Goal: Communication & Community: Answer question/provide support

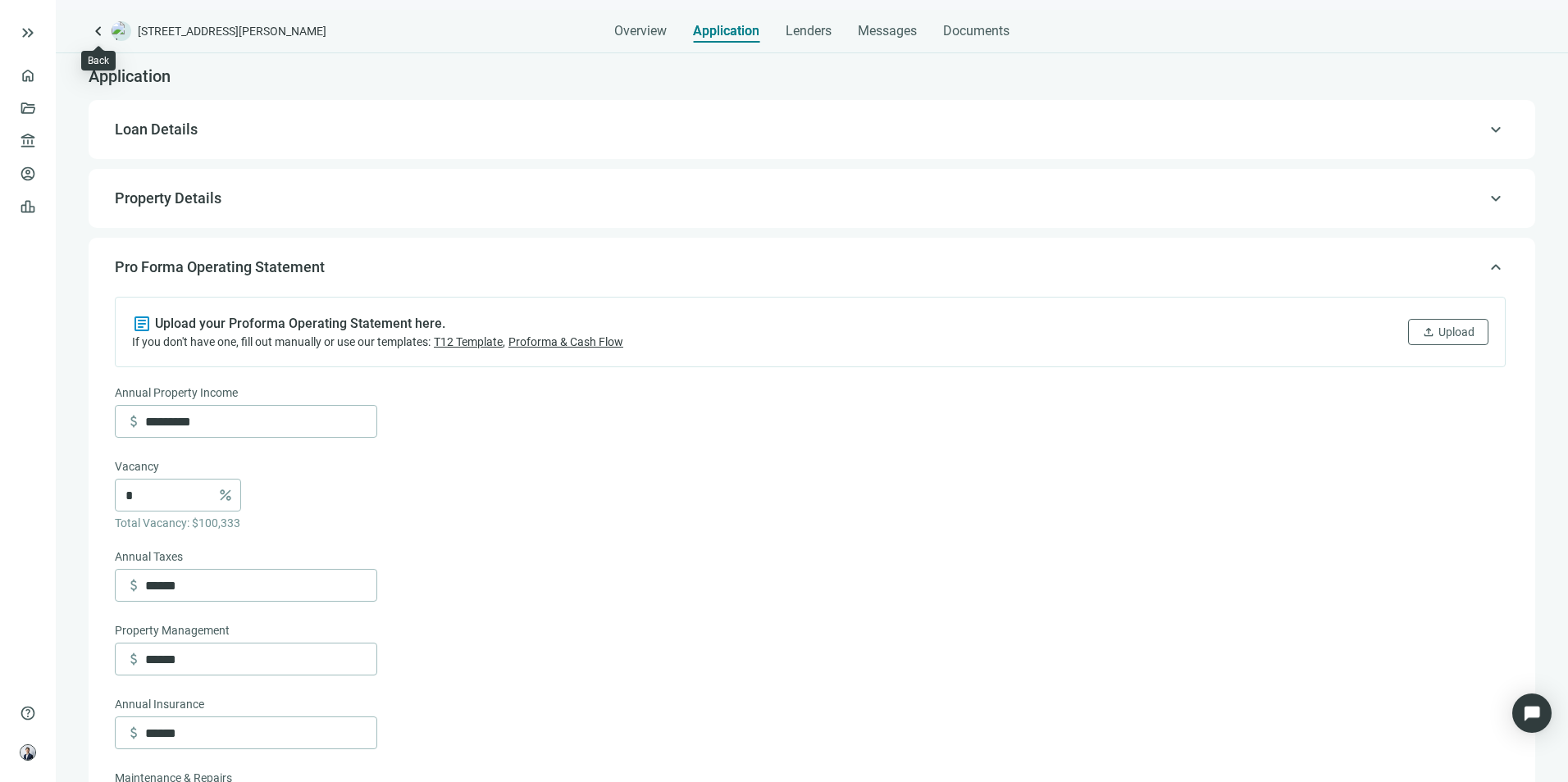
click at [97, 31] on span "keyboard_arrow_left" at bounding box center [98, 31] width 20 height 20
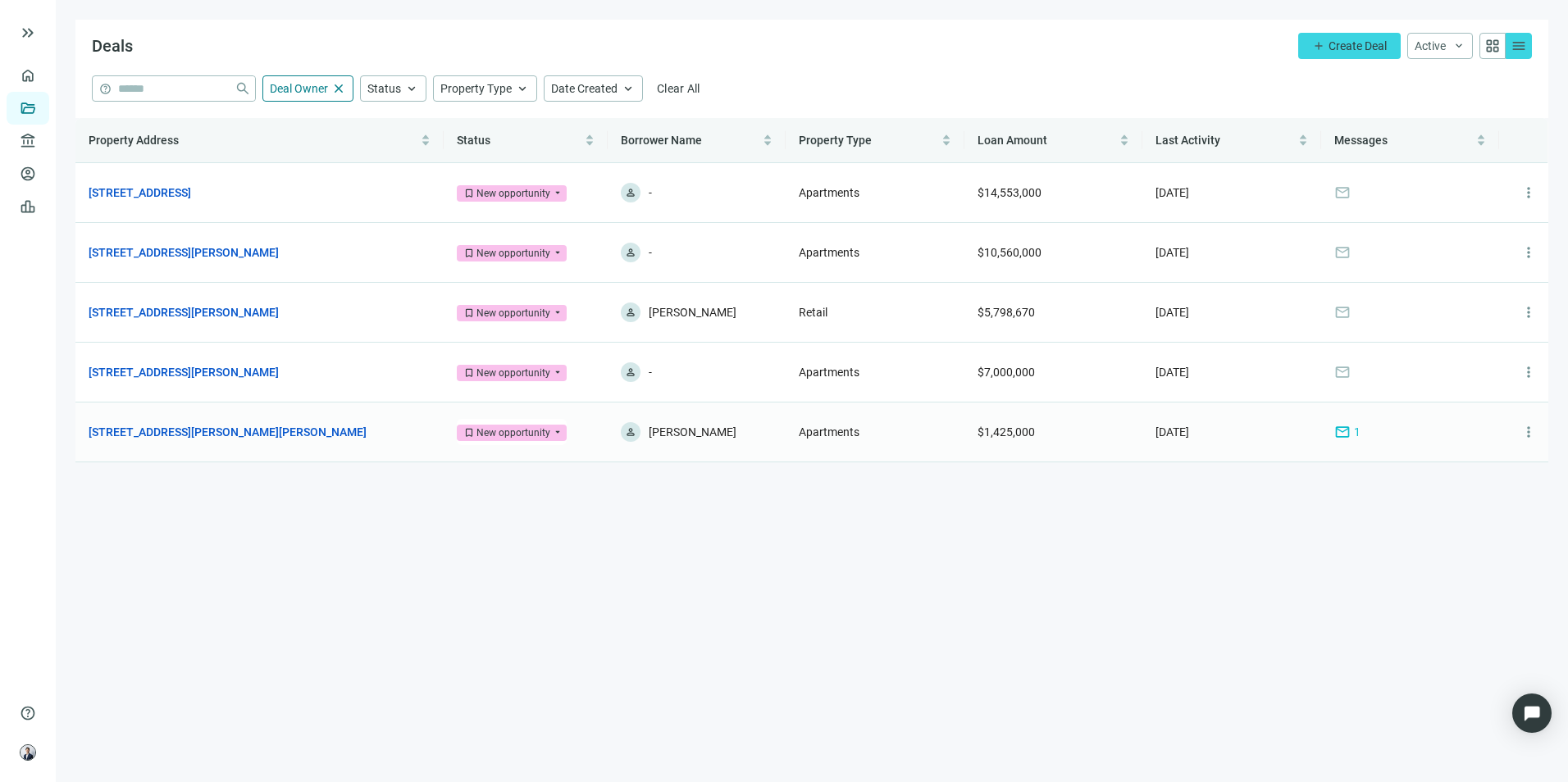
click at [240, 428] on link "[STREET_ADDRESS][PERSON_NAME][PERSON_NAME]" at bounding box center [228, 432] width 278 height 18
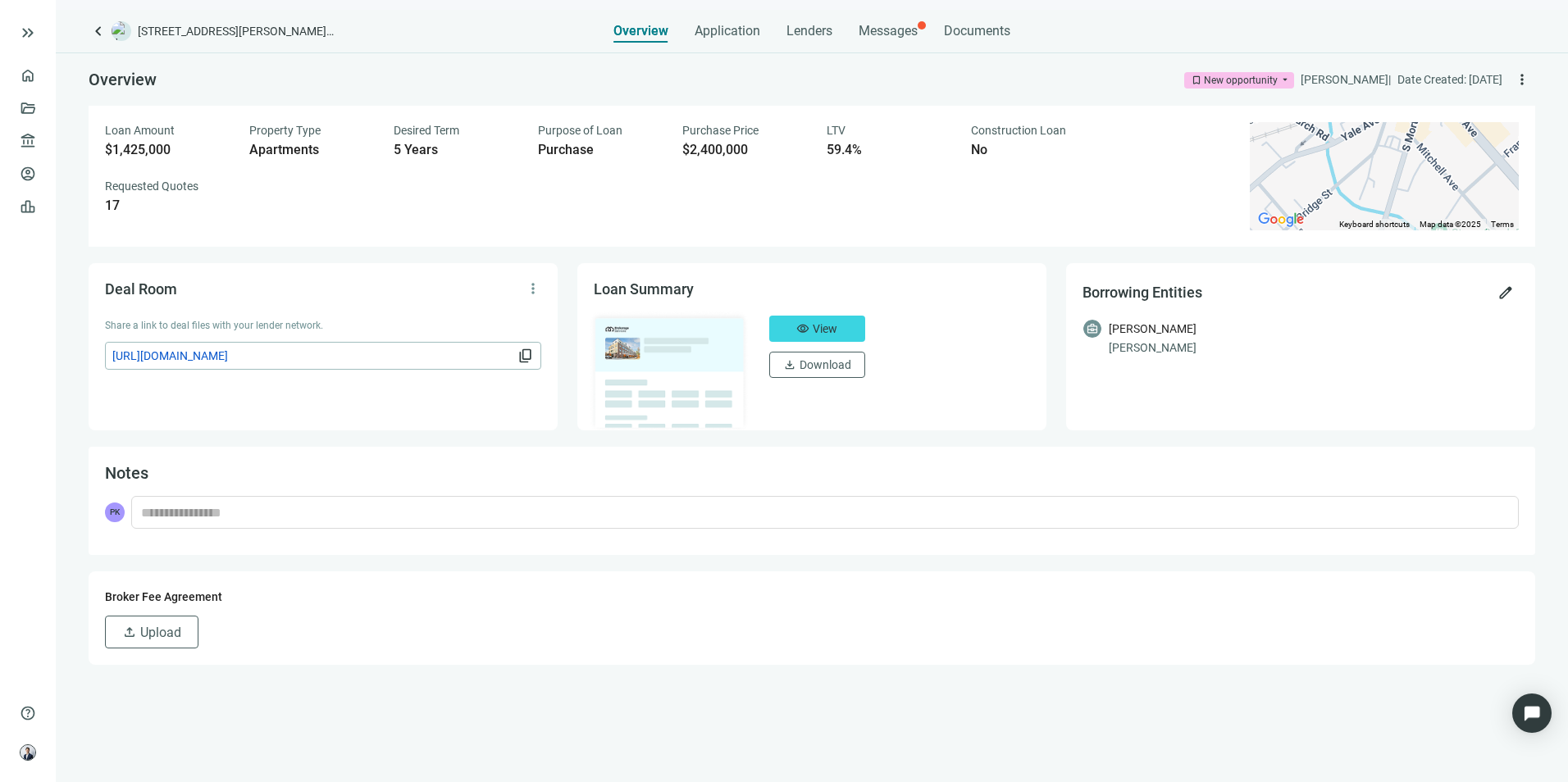
click at [906, 36] on span "Messages" at bounding box center [888, 31] width 59 height 16
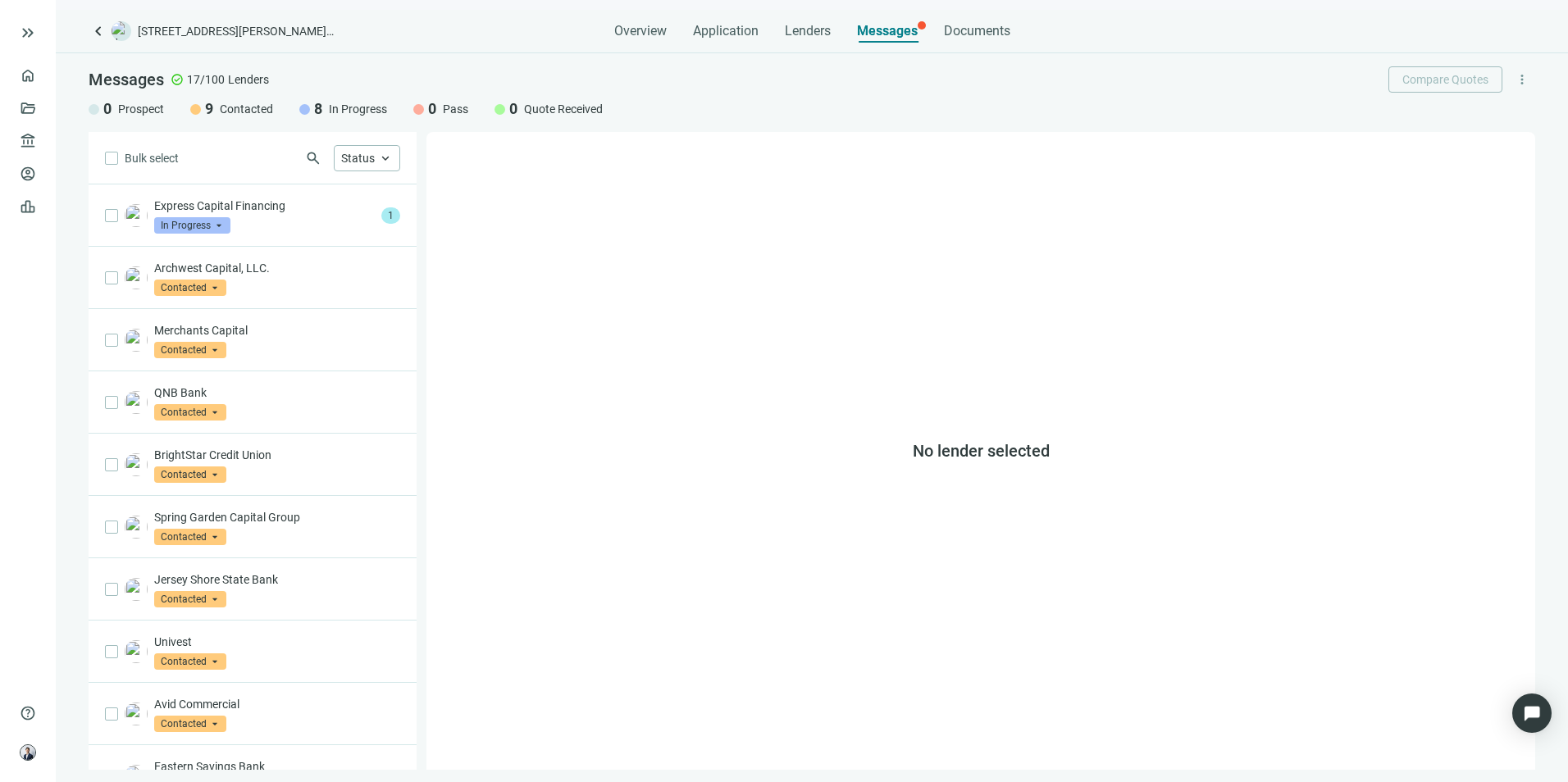
click at [297, 228] on div "Express Capital Financing In Progress arrow_drop_down" at bounding box center [264, 216] width 220 height 36
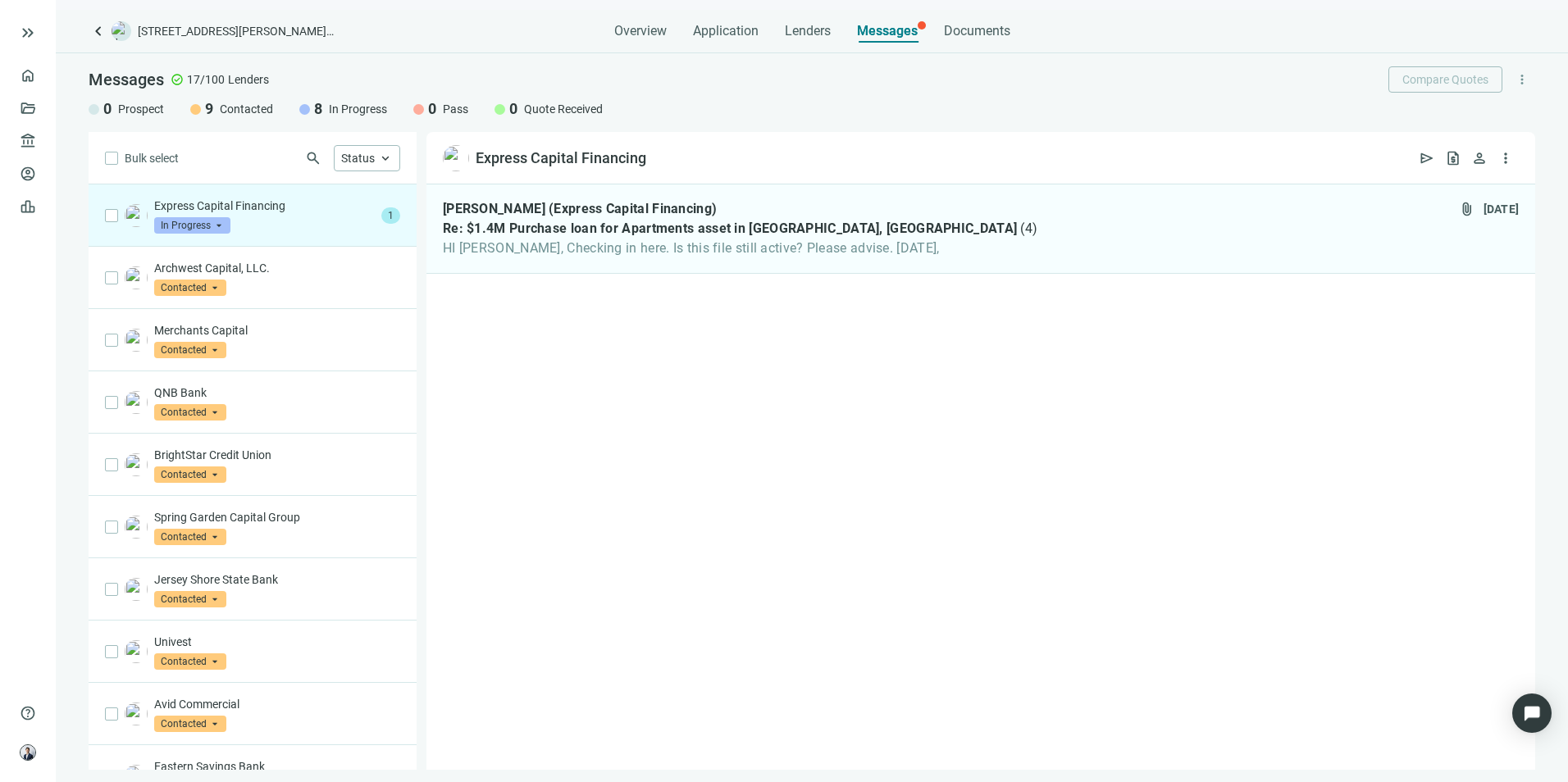
click at [764, 245] on span "HI [PERSON_NAME], Checking in here. Is this file still active? Please advise. […" at bounding box center [740, 249] width 595 height 17
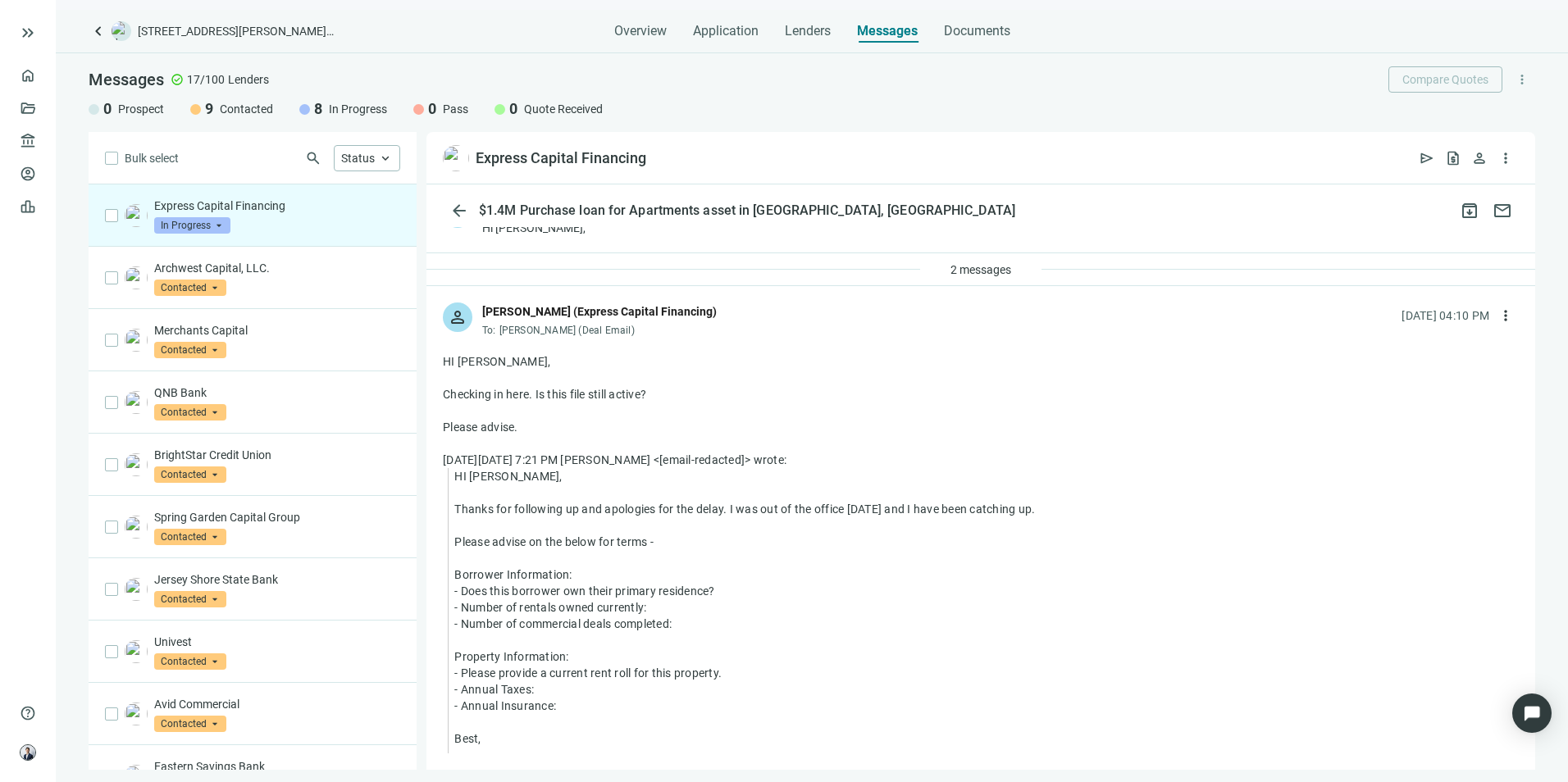
scroll to position [82, 0]
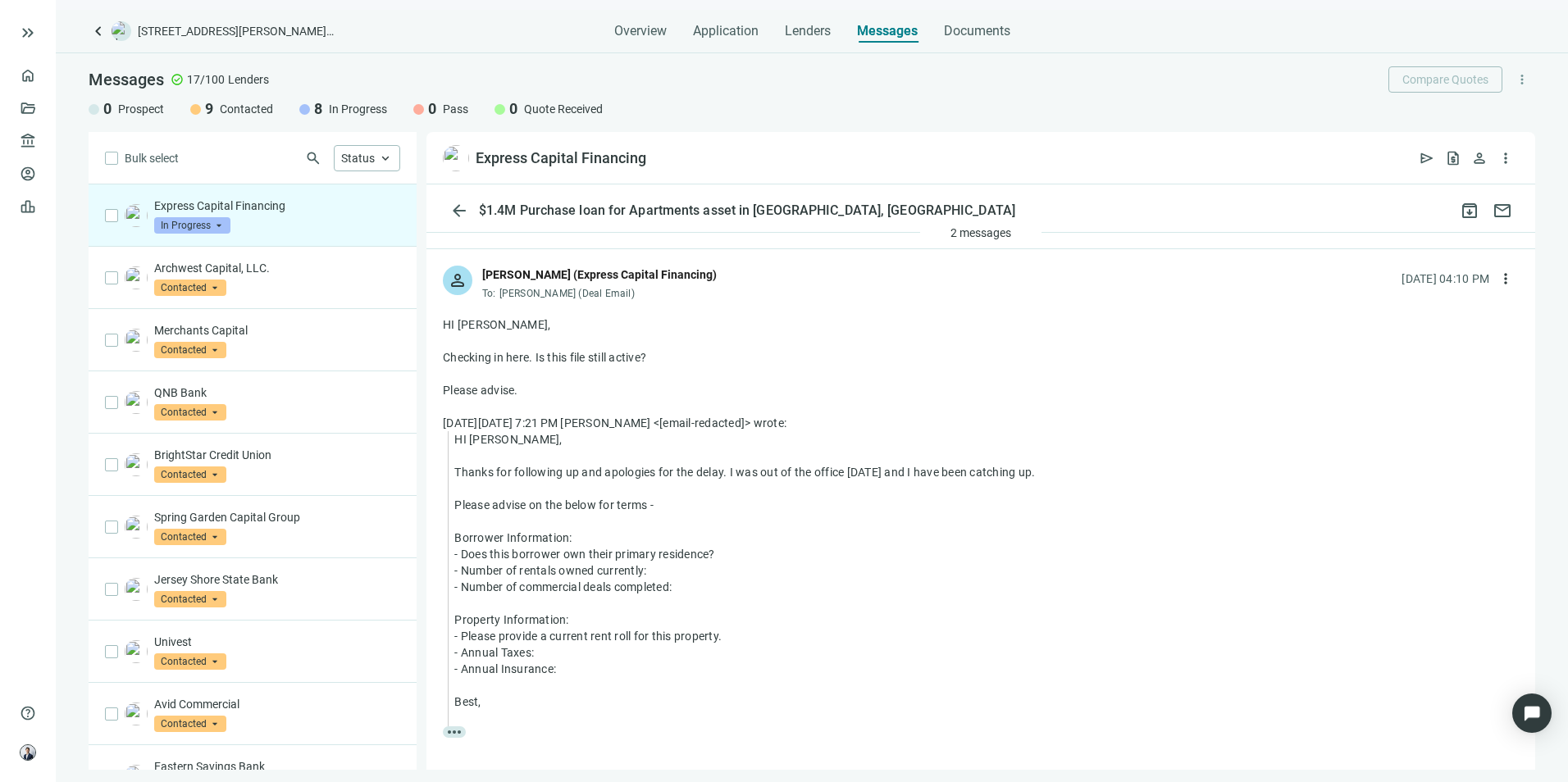
click at [1498, 278] on span "more_vert" at bounding box center [1506, 279] width 17 height 17
click at [1410, 321] on div "reply Reply" at bounding box center [1416, 316] width 174 height 30
type textarea "**********"
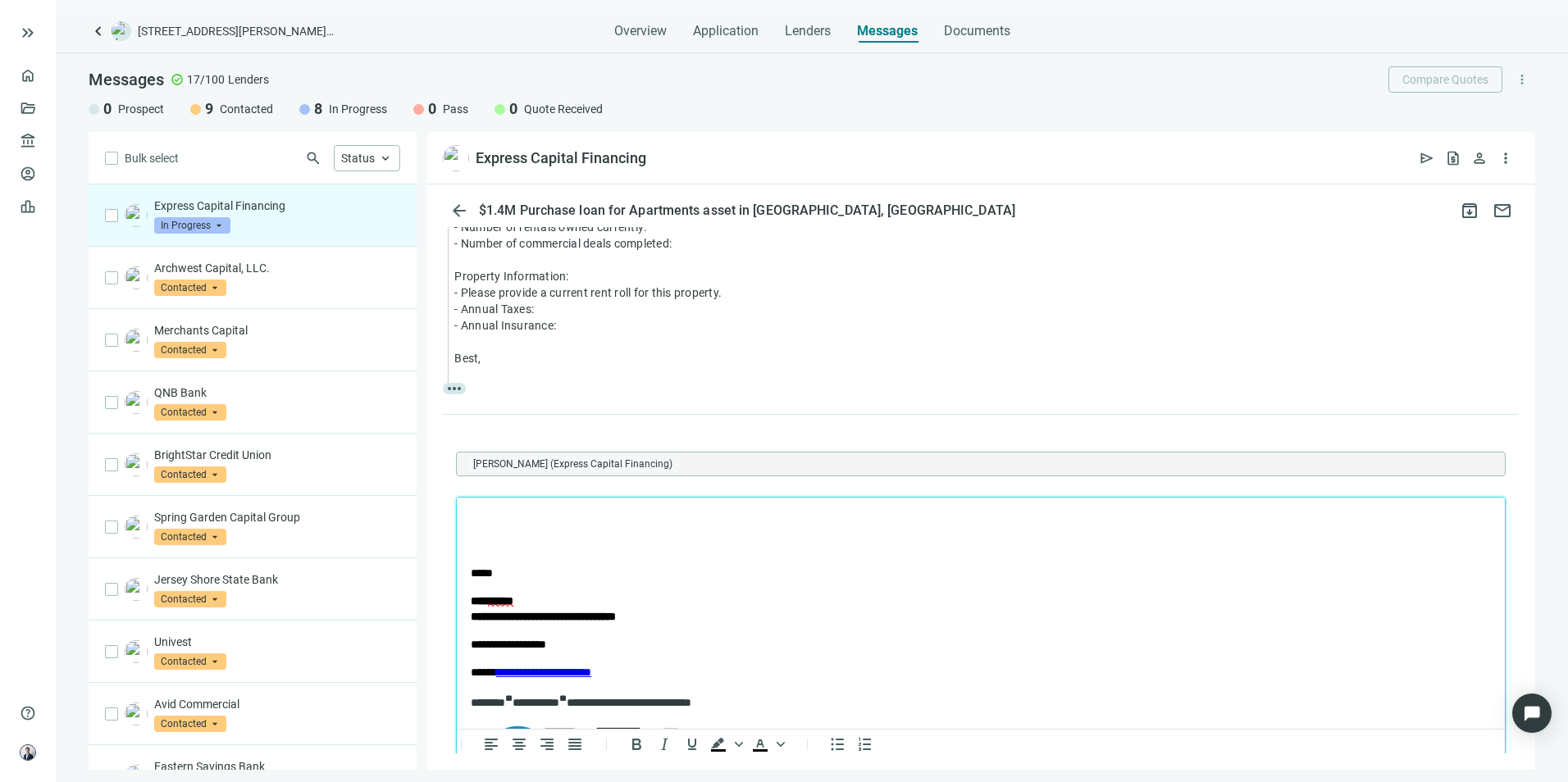
scroll to position [454, 0]
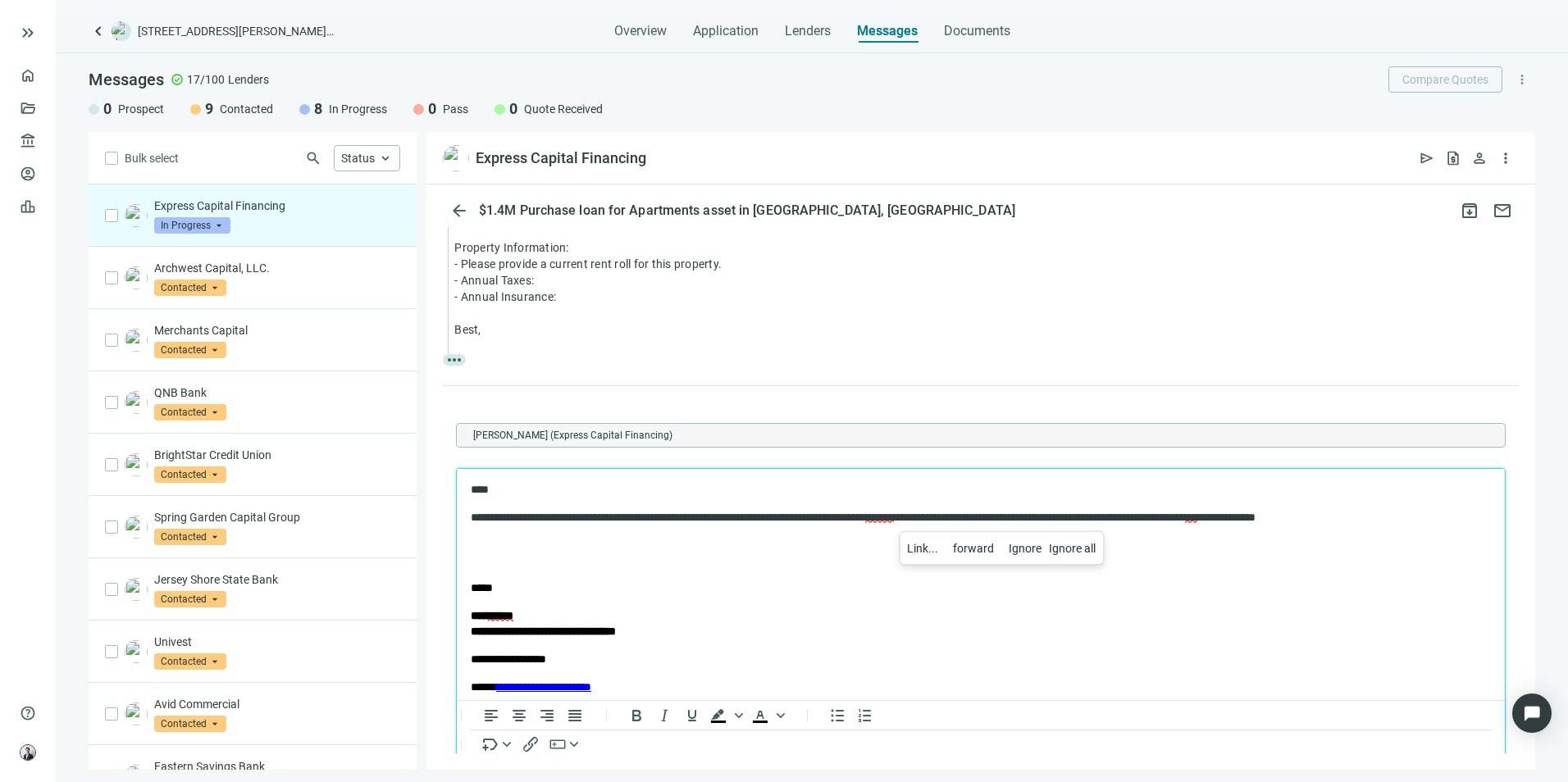
click at [979, 543] on div "forward" at bounding box center [973, 548] width 41 height 20
click at [1046, 518] on p "**********" at bounding box center [966, 526] width 992 height 32
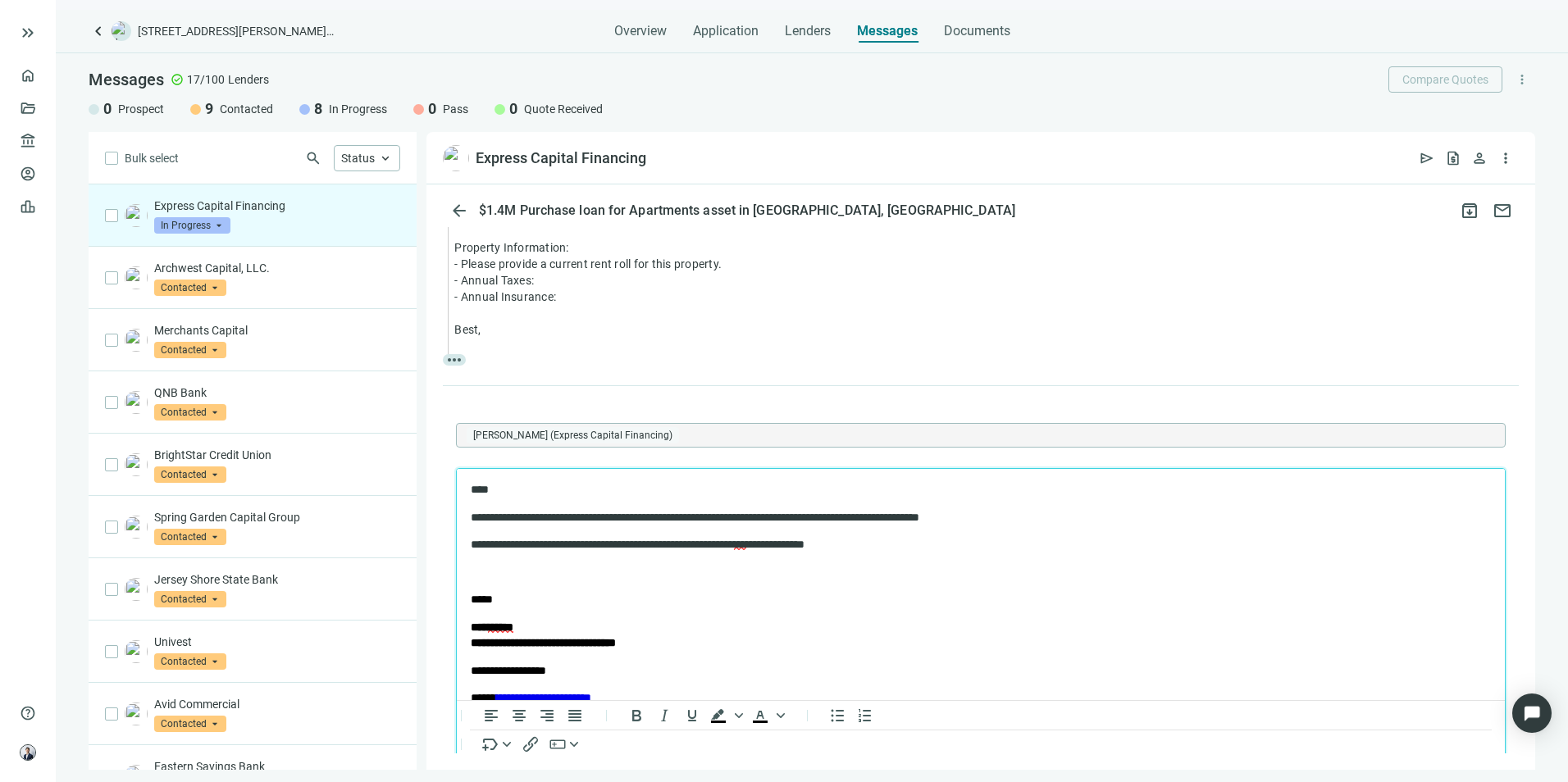
click at [556, 567] on p "Rich Text Area. Press ALT-0 for help." at bounding box center [980, 574] width 1020 height 17
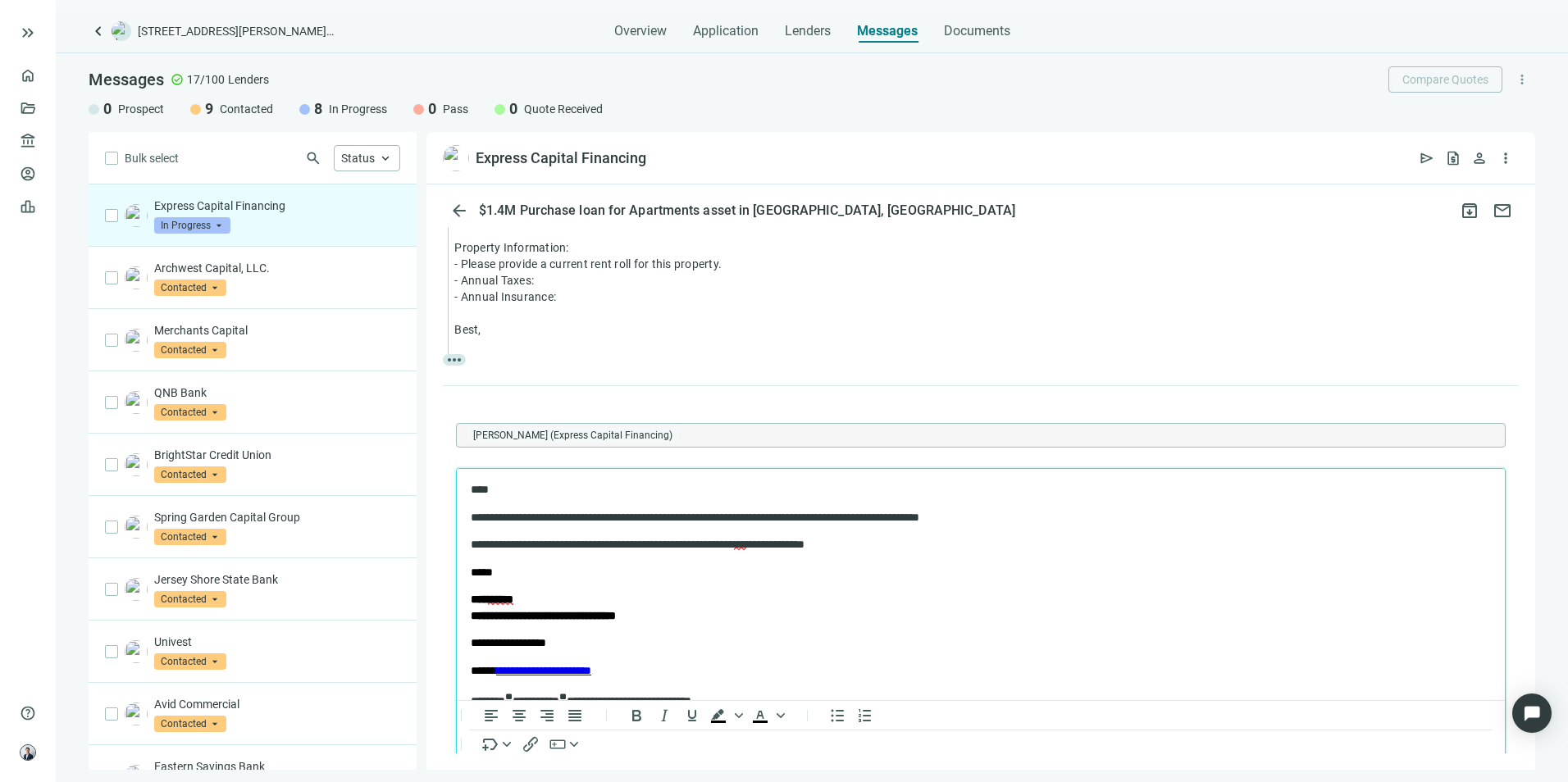
click at [800, 518] on p "**********" at bounding box center [966, 519] width 992 height 17
click at [959, 542] on p "**********" at bounding box center [966, 546] width 992 height 17
click at [662, 546] on p "**********" at bounding box center [966, 546] width 992 height 17
click at [755, 549] on span "***" at bounding box center [748, 544] width 12 height 11
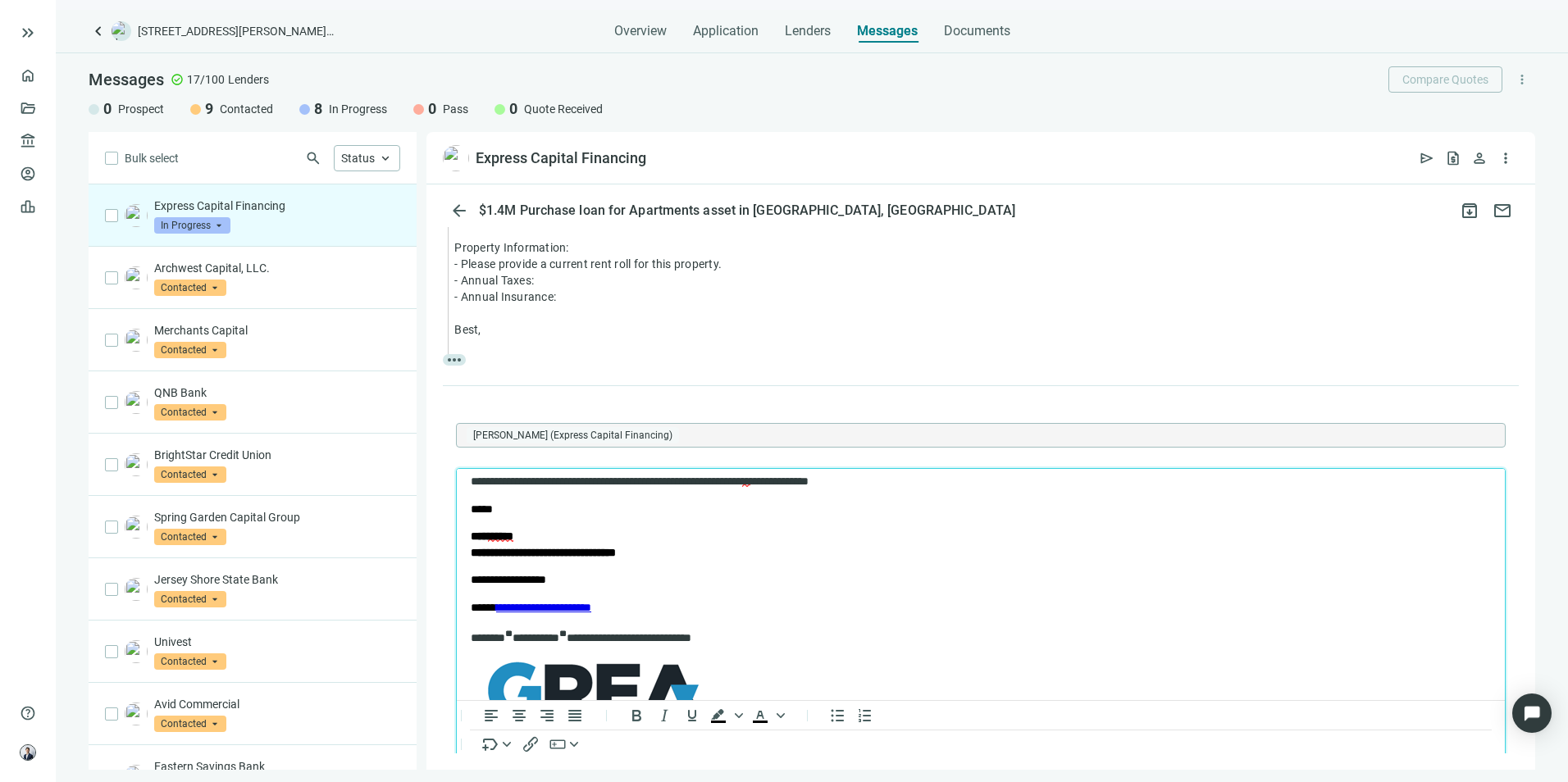
scroll to position [164, 0]
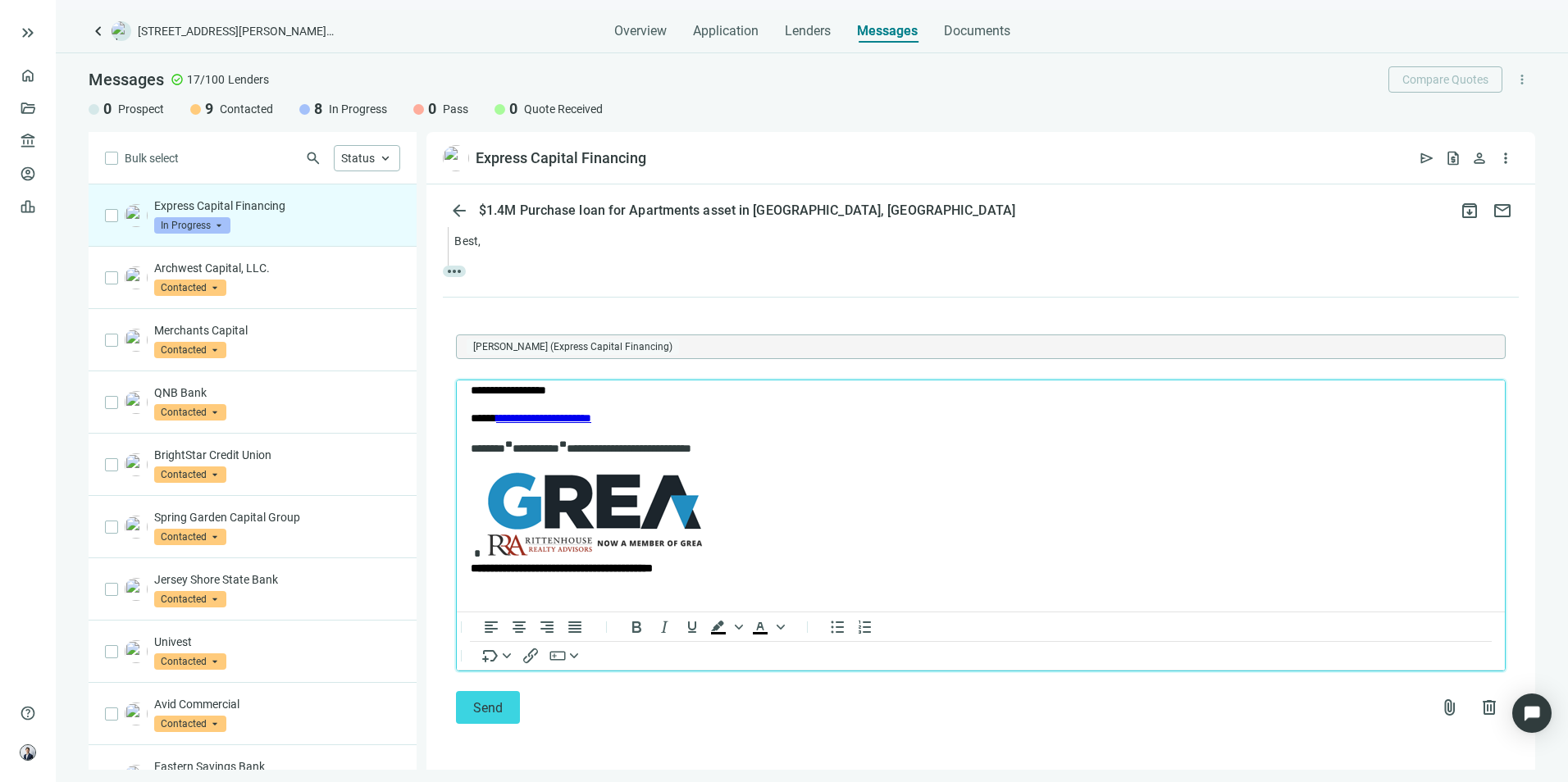
click at [482, 715] on span "Send" at bounding box center [488, 708] width 30 height 16
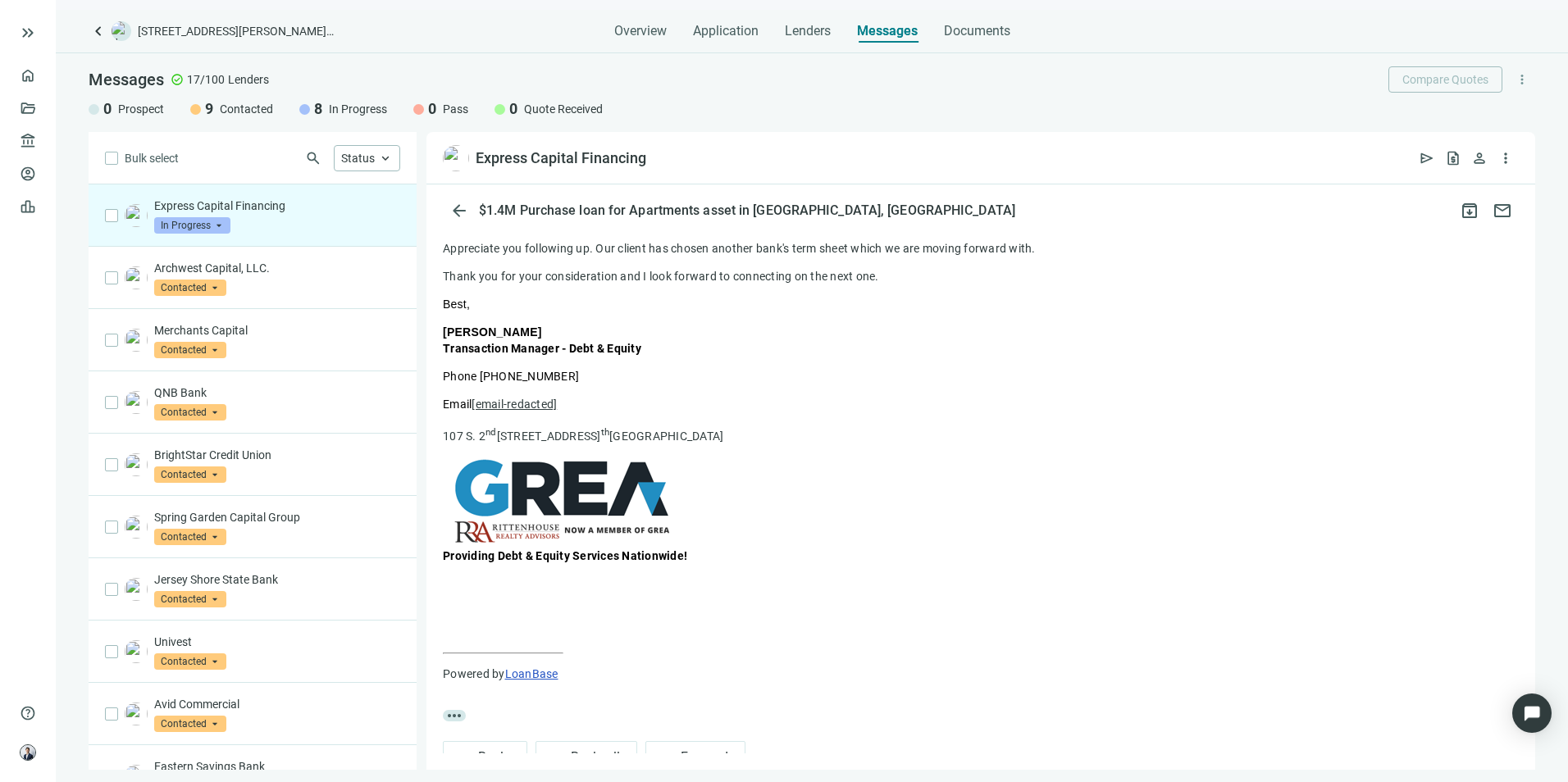
scroll to position [764, 0]
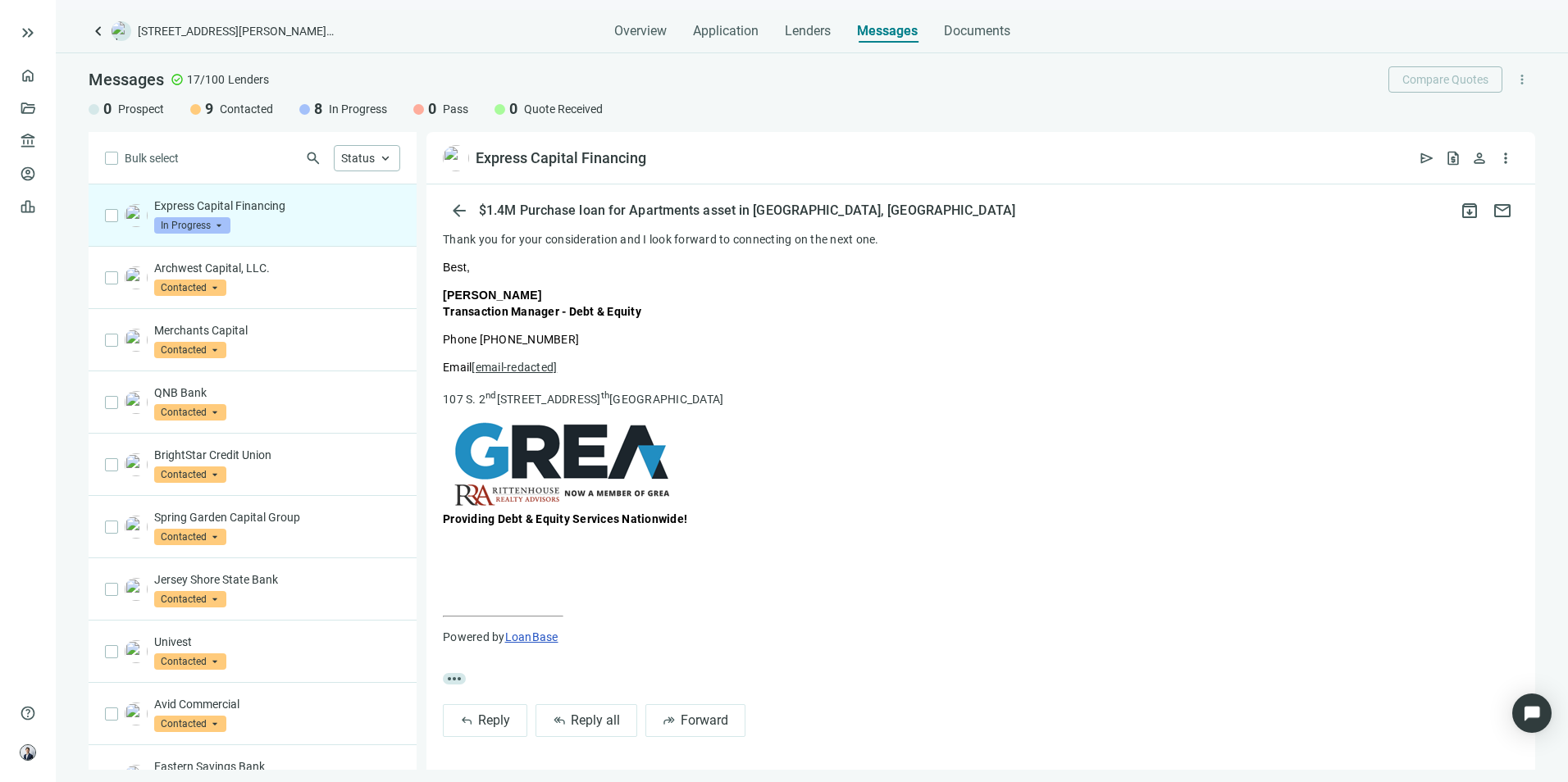
click at [1284, 42] on div "Overview Application Lenders Messages Documents" at bounding box center [812, 26] width 1447 height 33
click at [238, 304] on div "Archwest Capital, LLC. Contacted arrow_drop_down" at bounding box center [253, 278] width 329 height 63
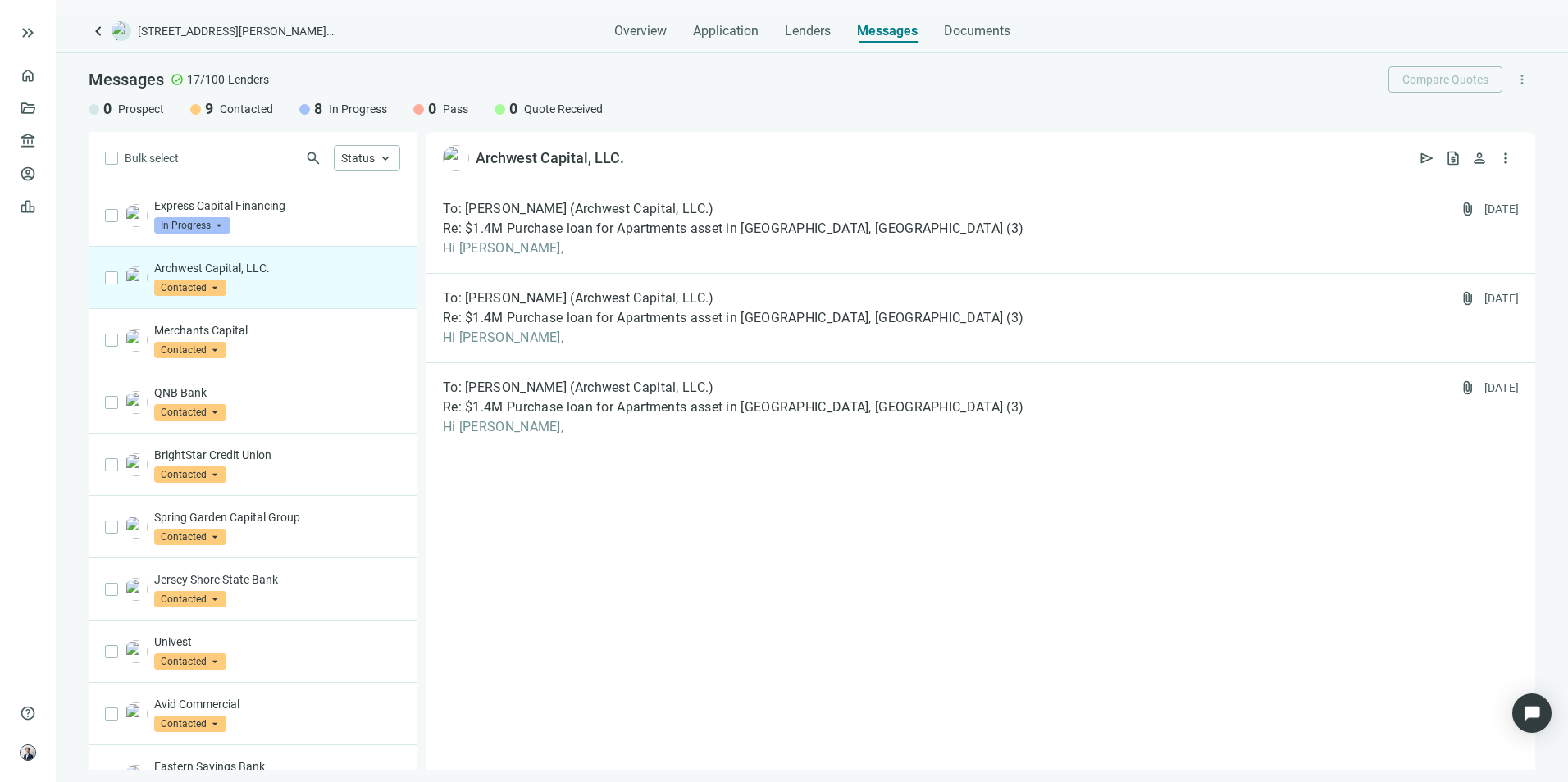
click at [282, 335] on p "Merchants Capital" at bounding box center [277, 330] width 246 height 17
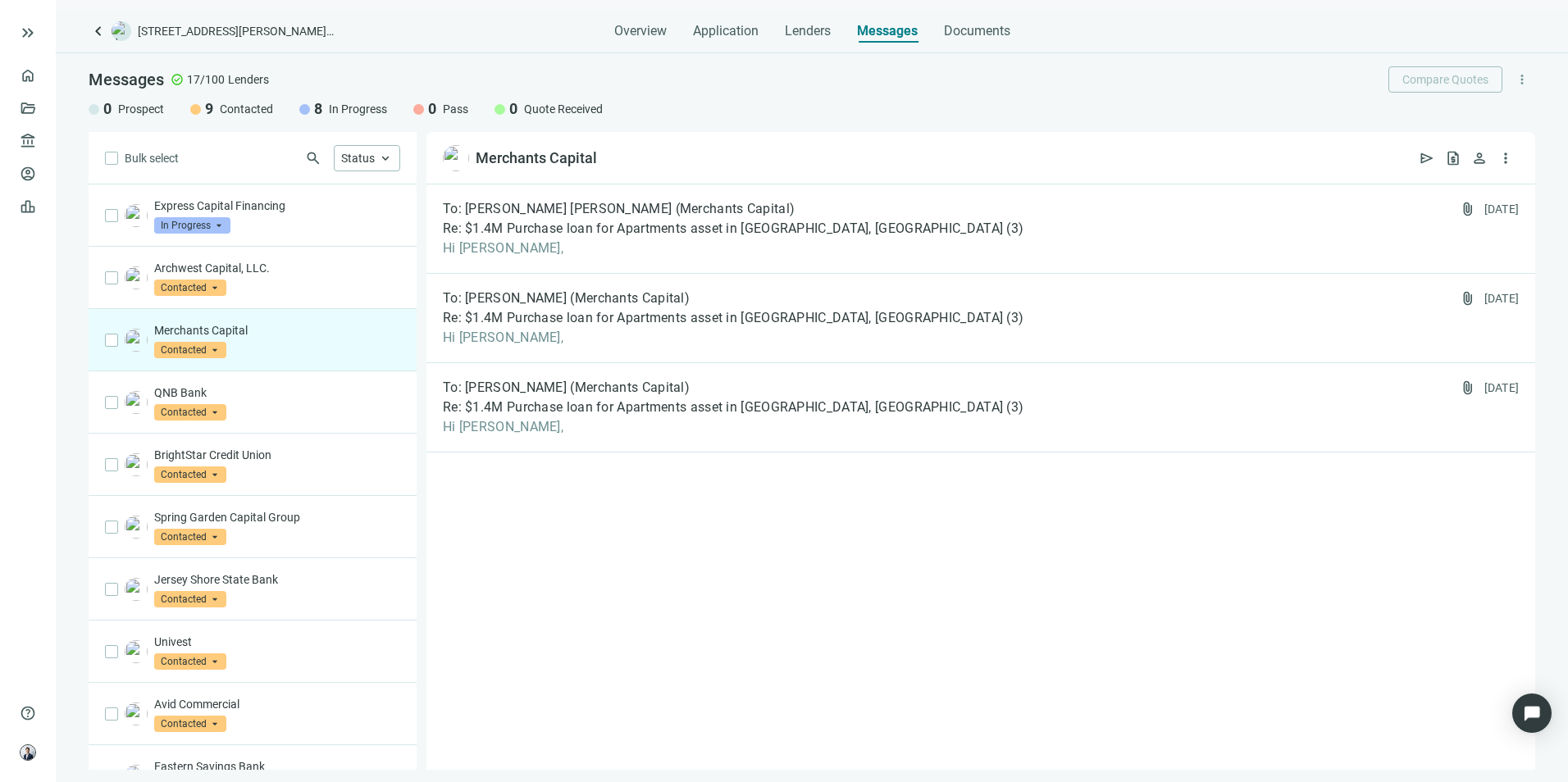
click at [279, 296] on div "Archwest Capital, LLC. Contacted arrow_drop_down" at bounding box center [253, 278] width 329 height 63
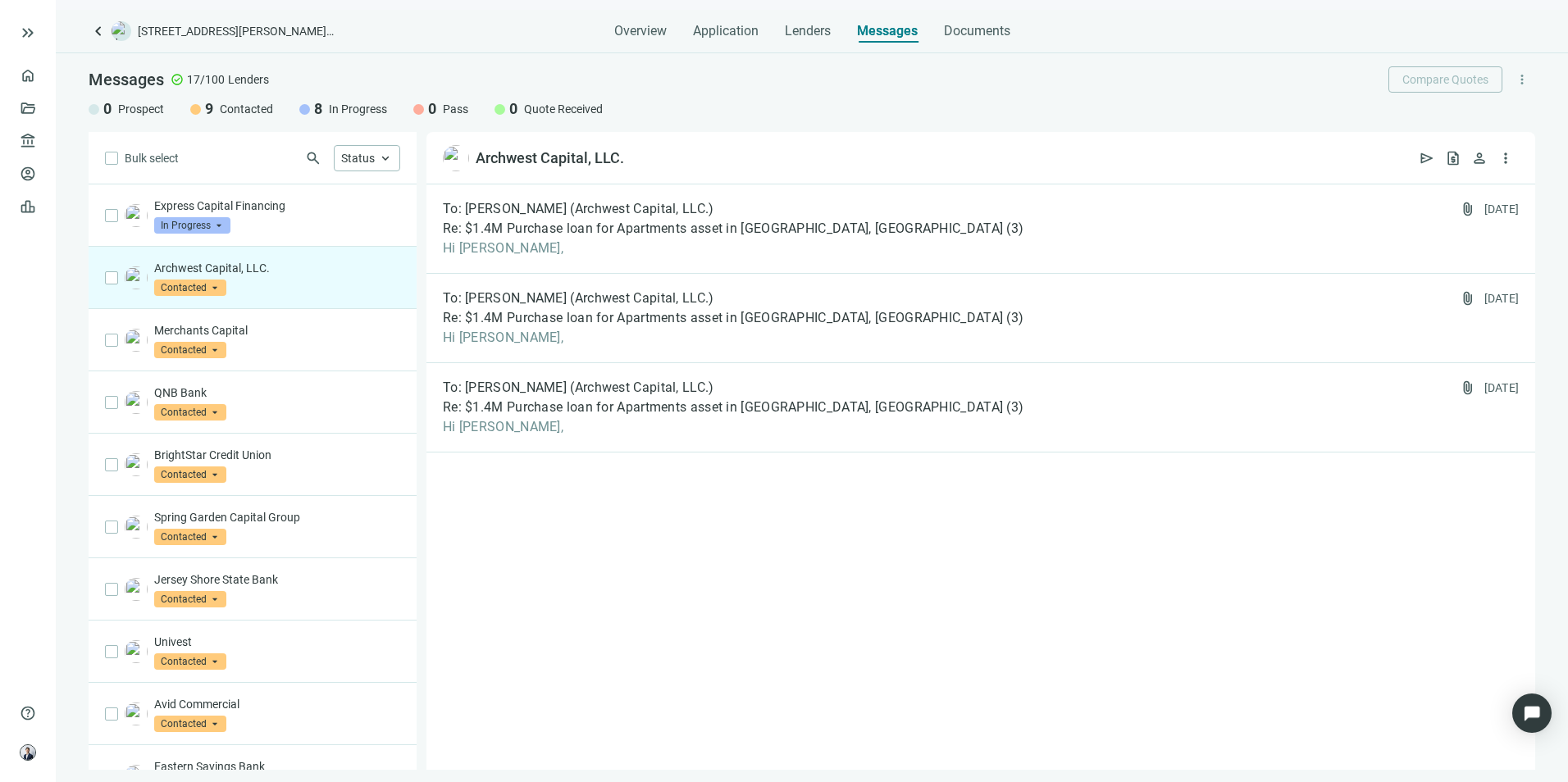
click at [297, 229] on div "Express Capital Financing In Progress arrow_drop_down" at bounding box center [277, 216] width 246 height 36
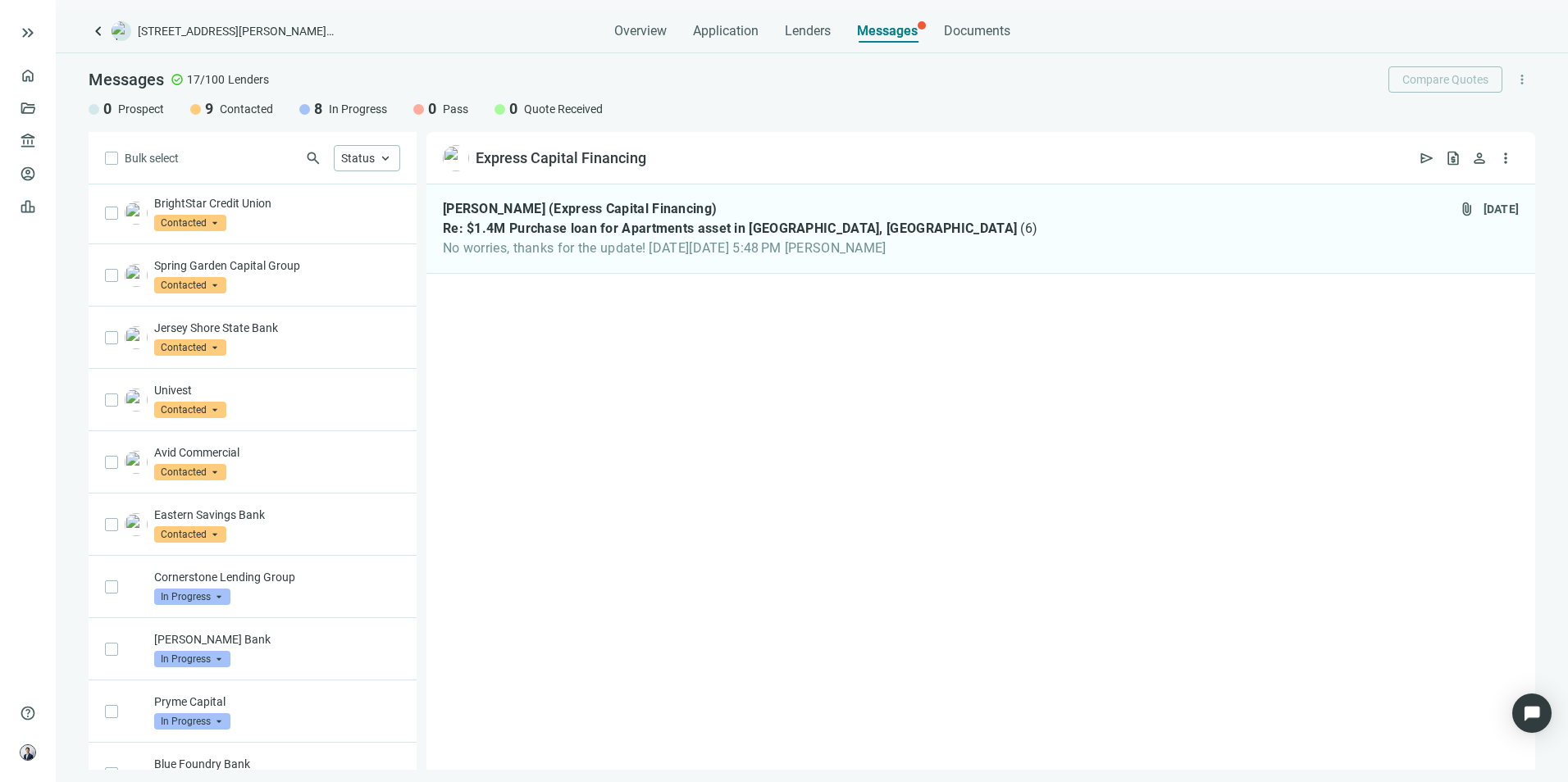
scroll to position [328, 0]
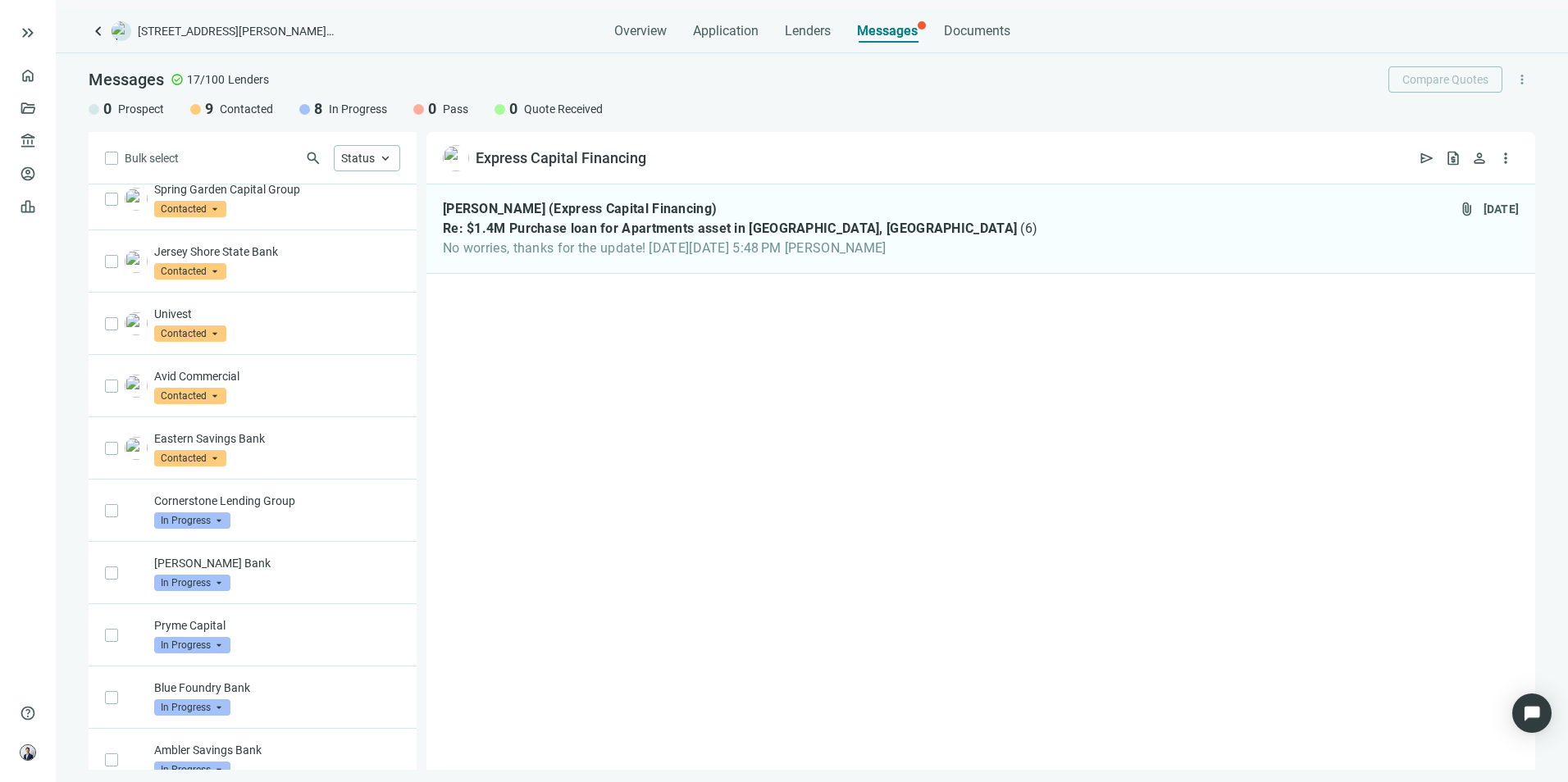
click at [295, 518] on div "Cornerstone Lending Group In Progress arrow_drop_down" at bounding box center [277, 510] width 246 height 36
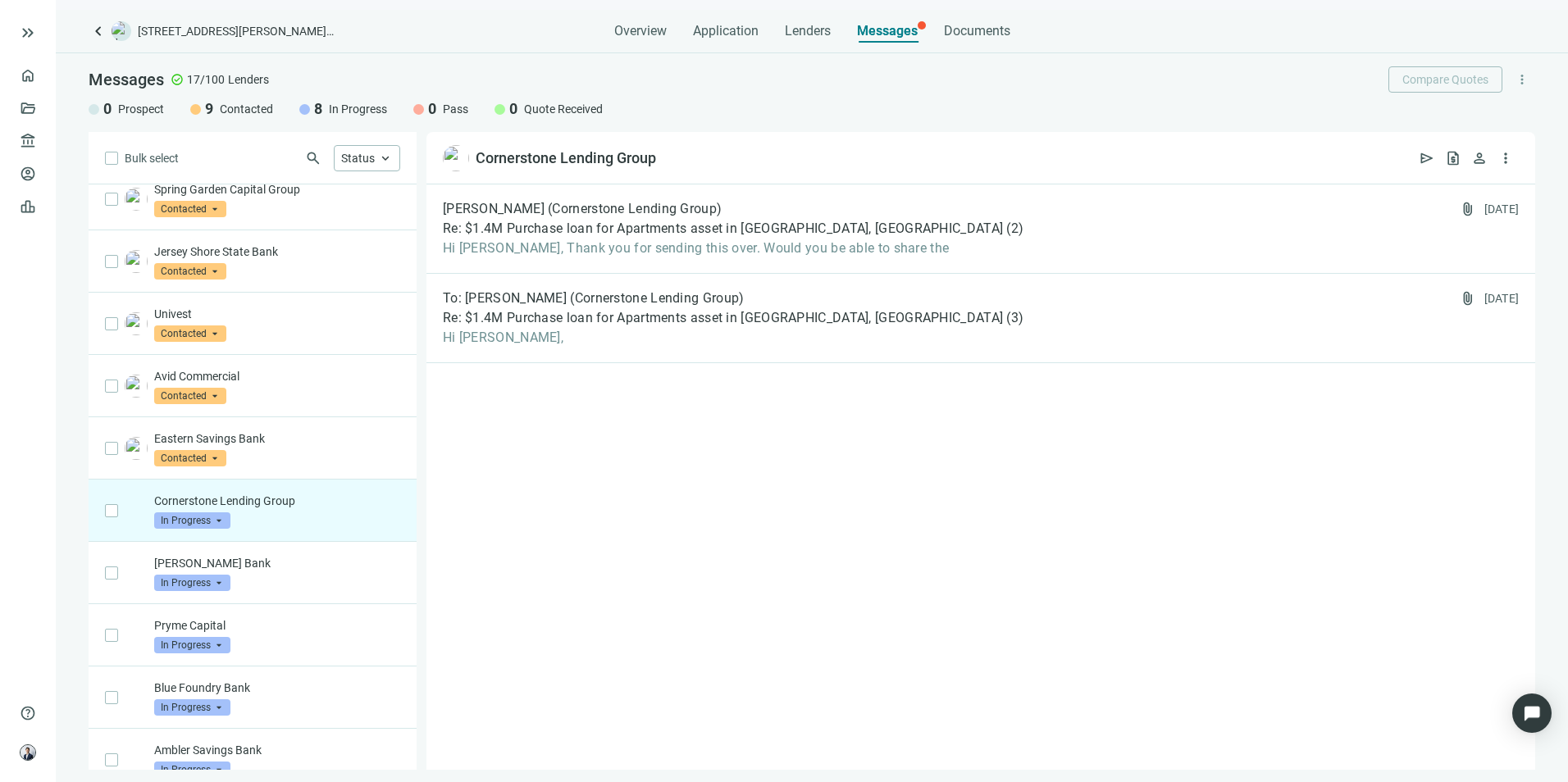
click at [665, 253] on span "Hi [PERSON_NAME], Thank you for sending this over. Would you be able to share t…" at bounding box center [734, 249] width 581 height 17
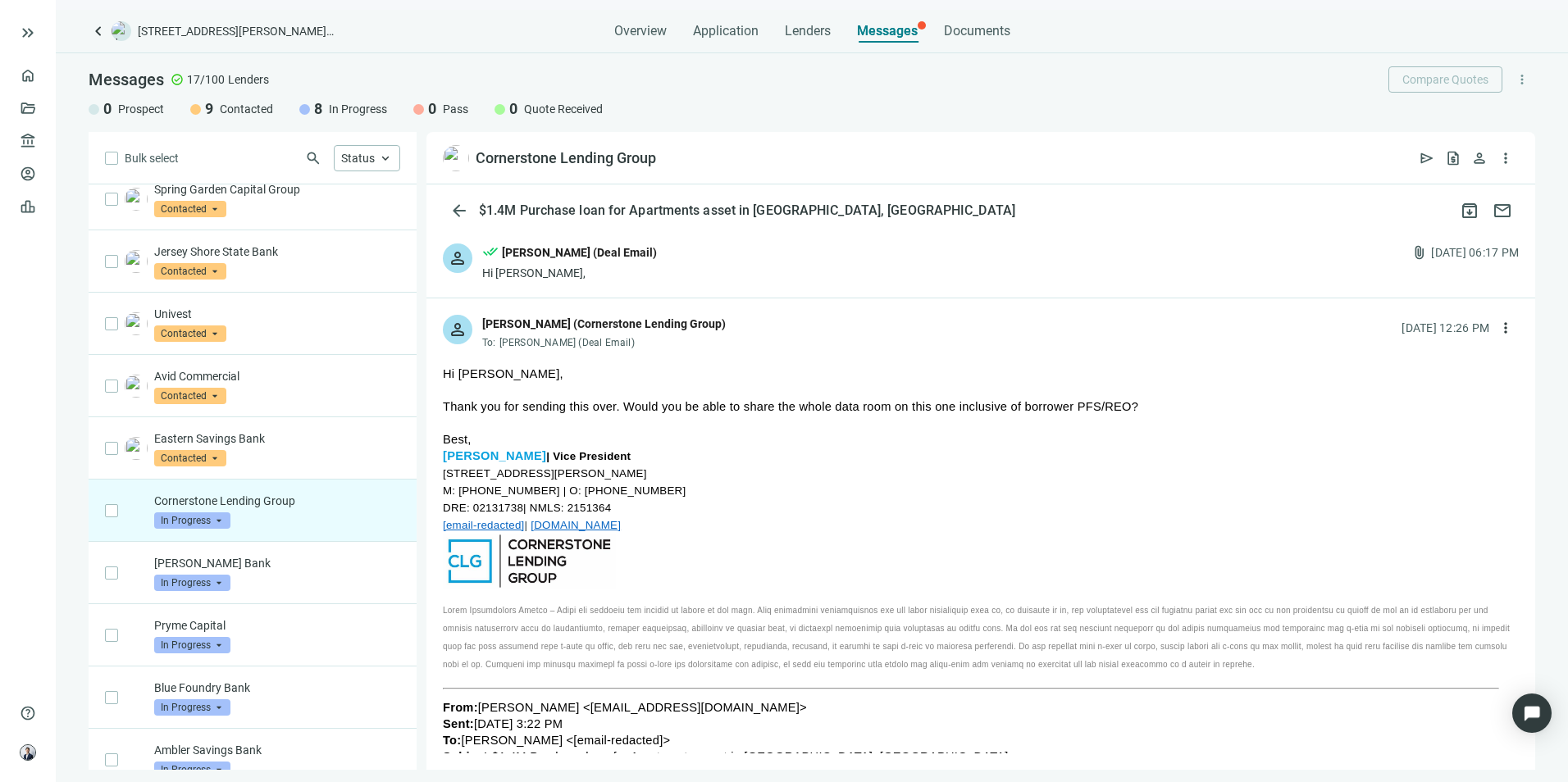
click at [1498, 332] on span "more_vert" at bounding box center [1506, 328] width 17 height 17
click at [1419, 352] on div "reply Reply" at bounding box center [1416, 366] width 174 height 30
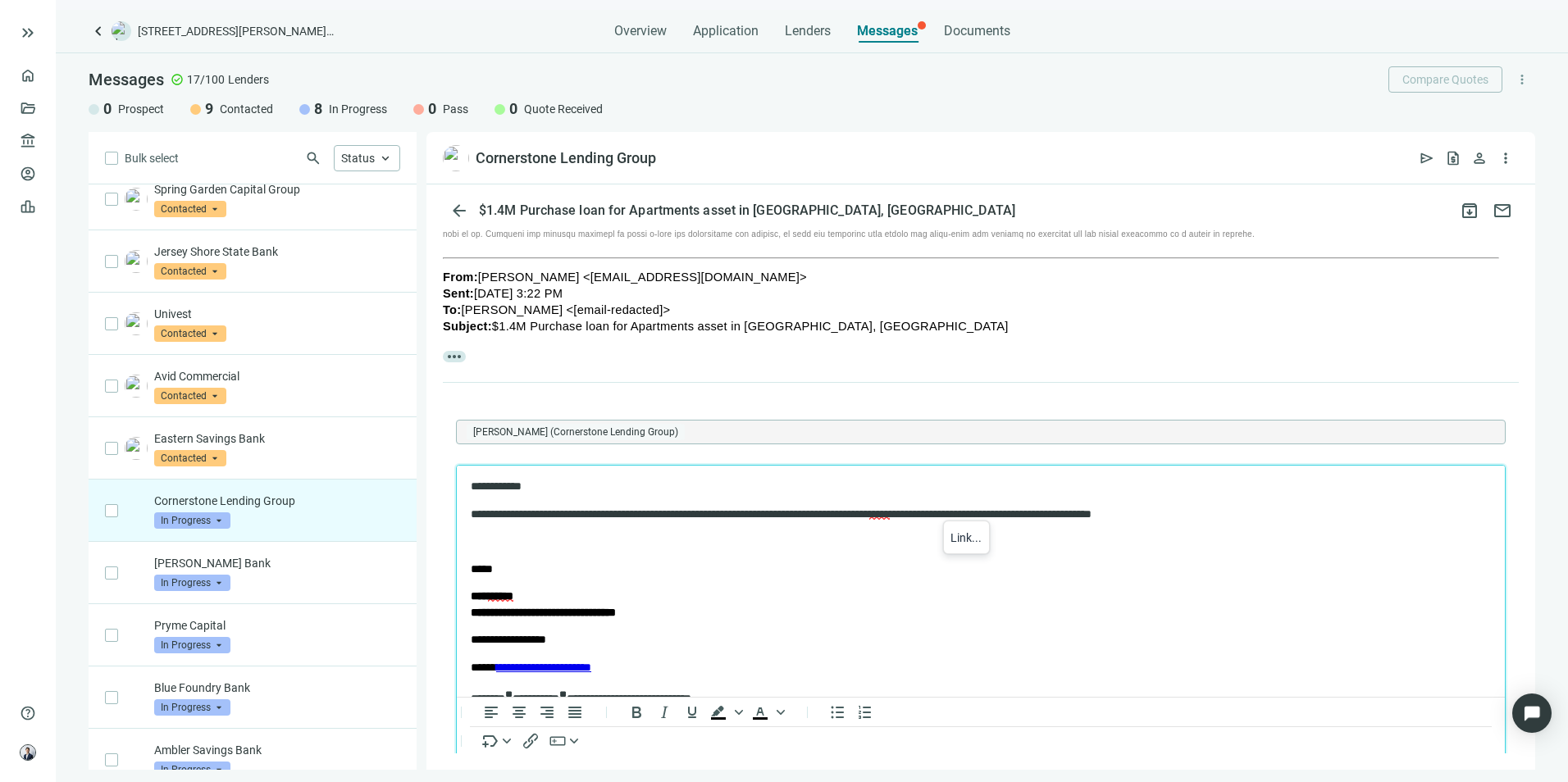
click at [890, 513] on span "*****" at bounding box center [880, 513] width 21 height 11
click at [890, 517] on span "*****" at bounding box center [880, 513] width 21 height 11
click at [855, 519] on p "**********" at bounding box center [966, 514] width 992 height 17
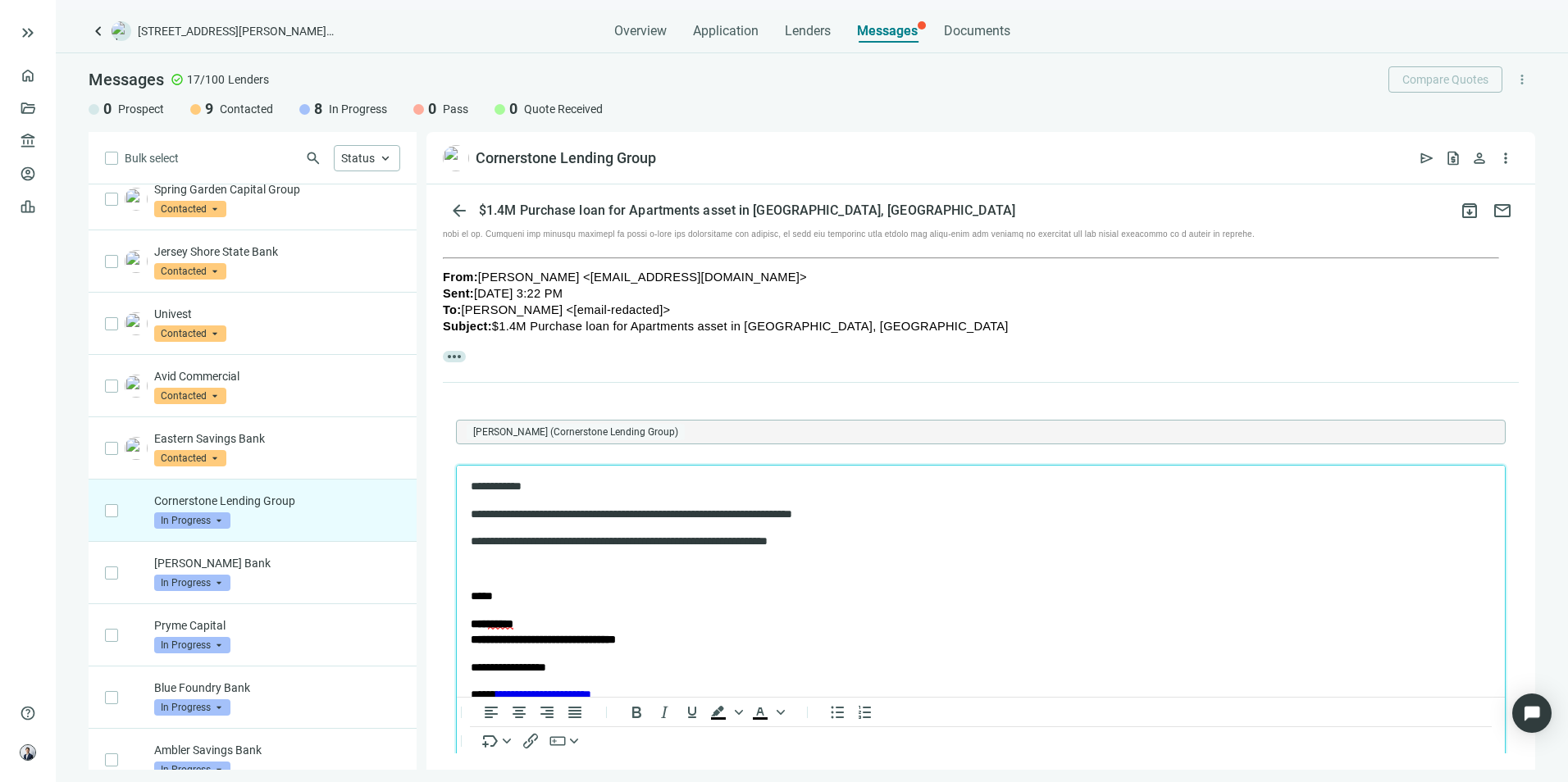
click at [531, 568] on p "Rich Text Area. Press ALT-0 for help." at bounding box center [980, 569] width 1020 height 17
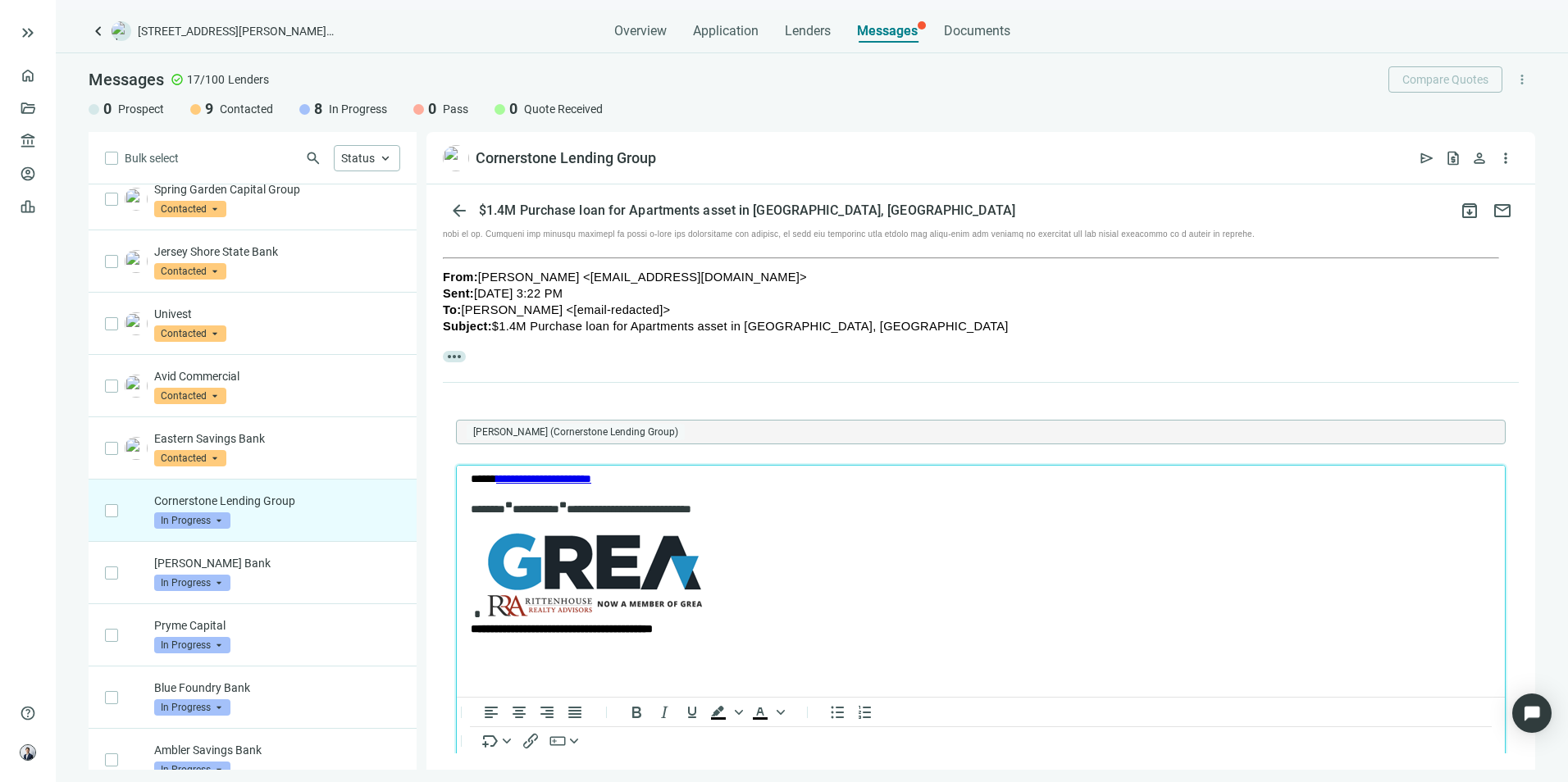
scroll to position [202, 0]
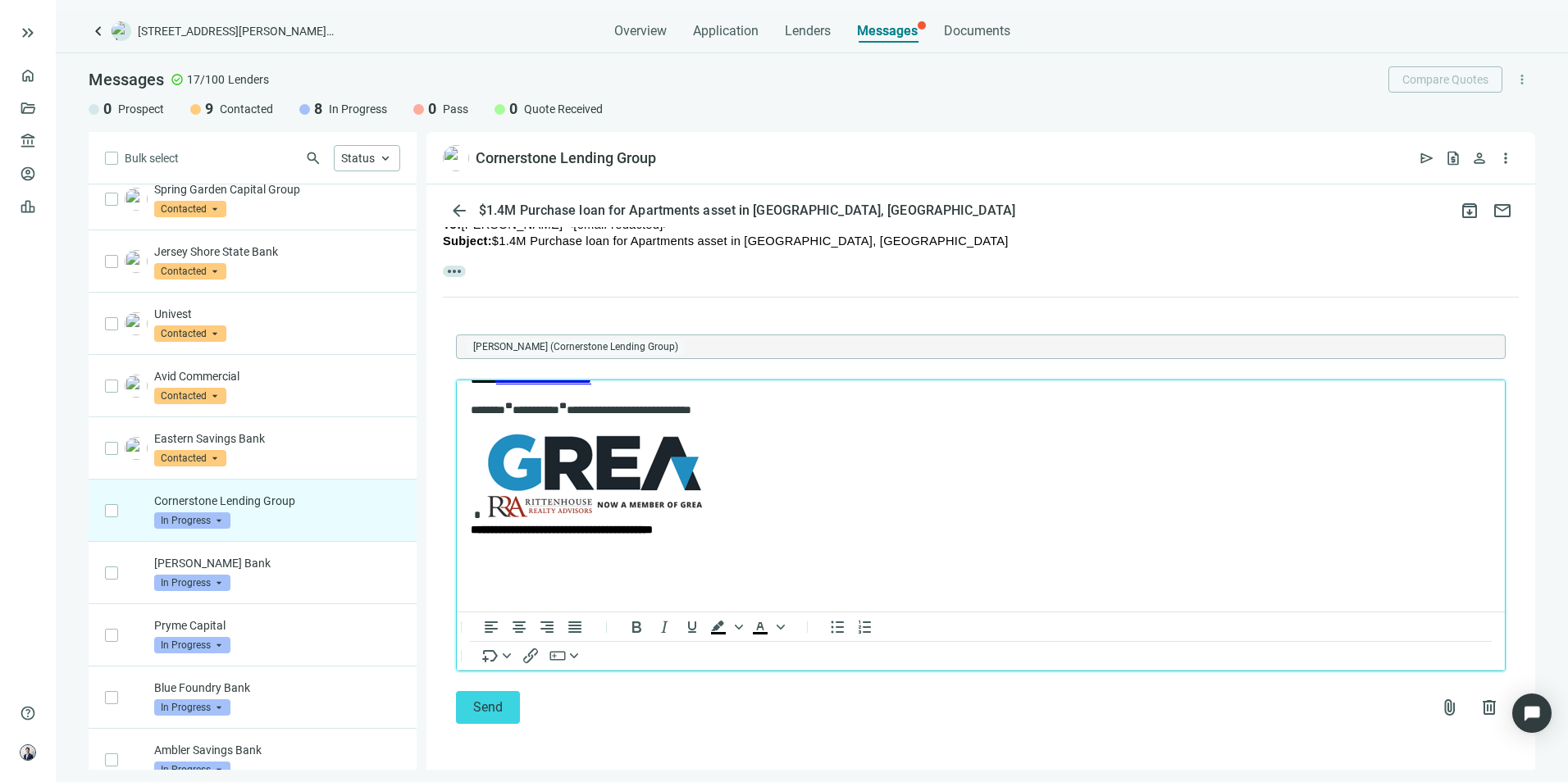
click at [499, 697] on button "Send" at bounding box center [488, 707] width 64 height 33
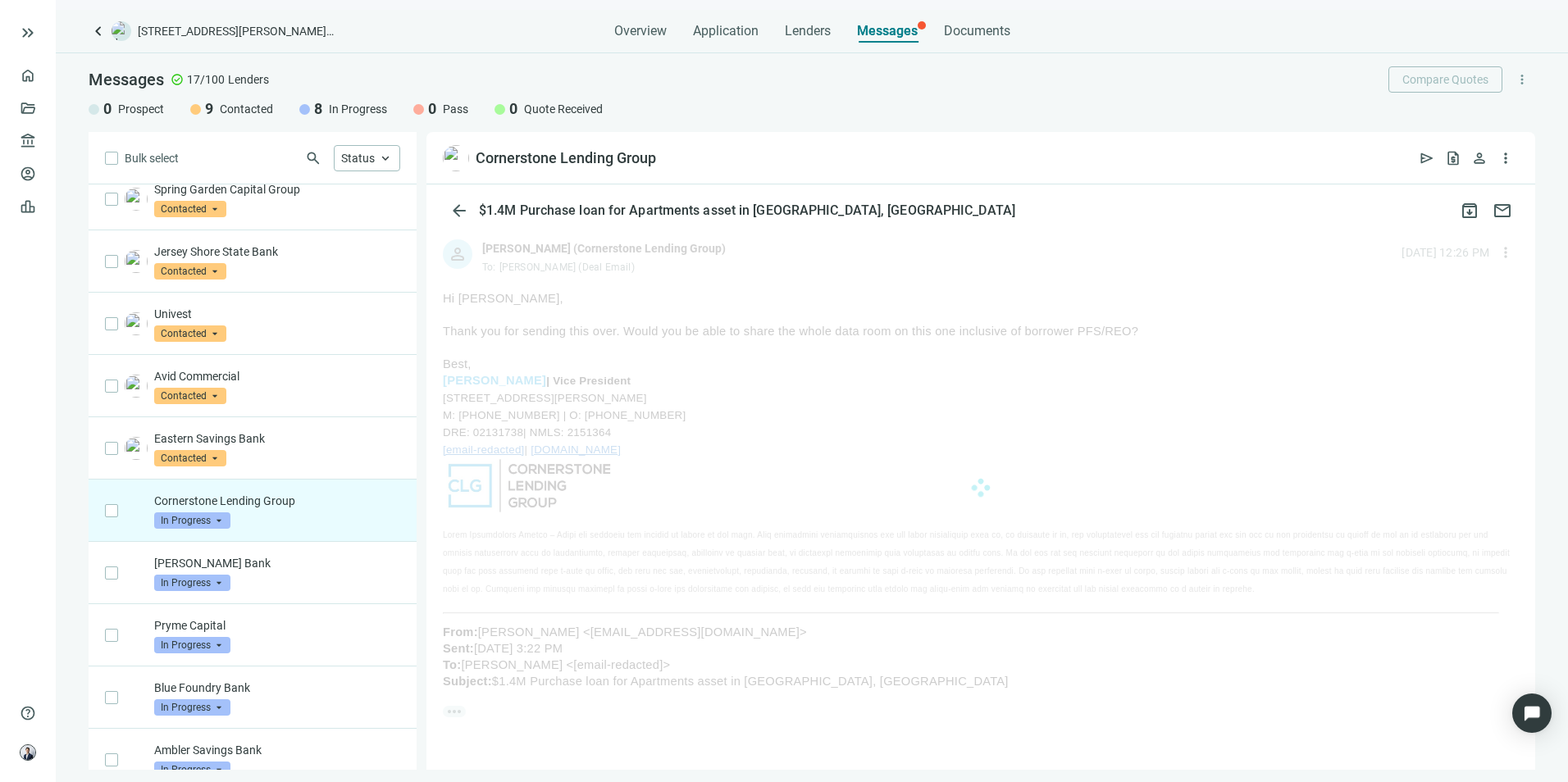
scroll to position [112, 0]
click at [304, 573] on div "[PERSON_NAME] Bank In Progress arrow_drop_down" at bounding box center [277, 573] width 246 height 36
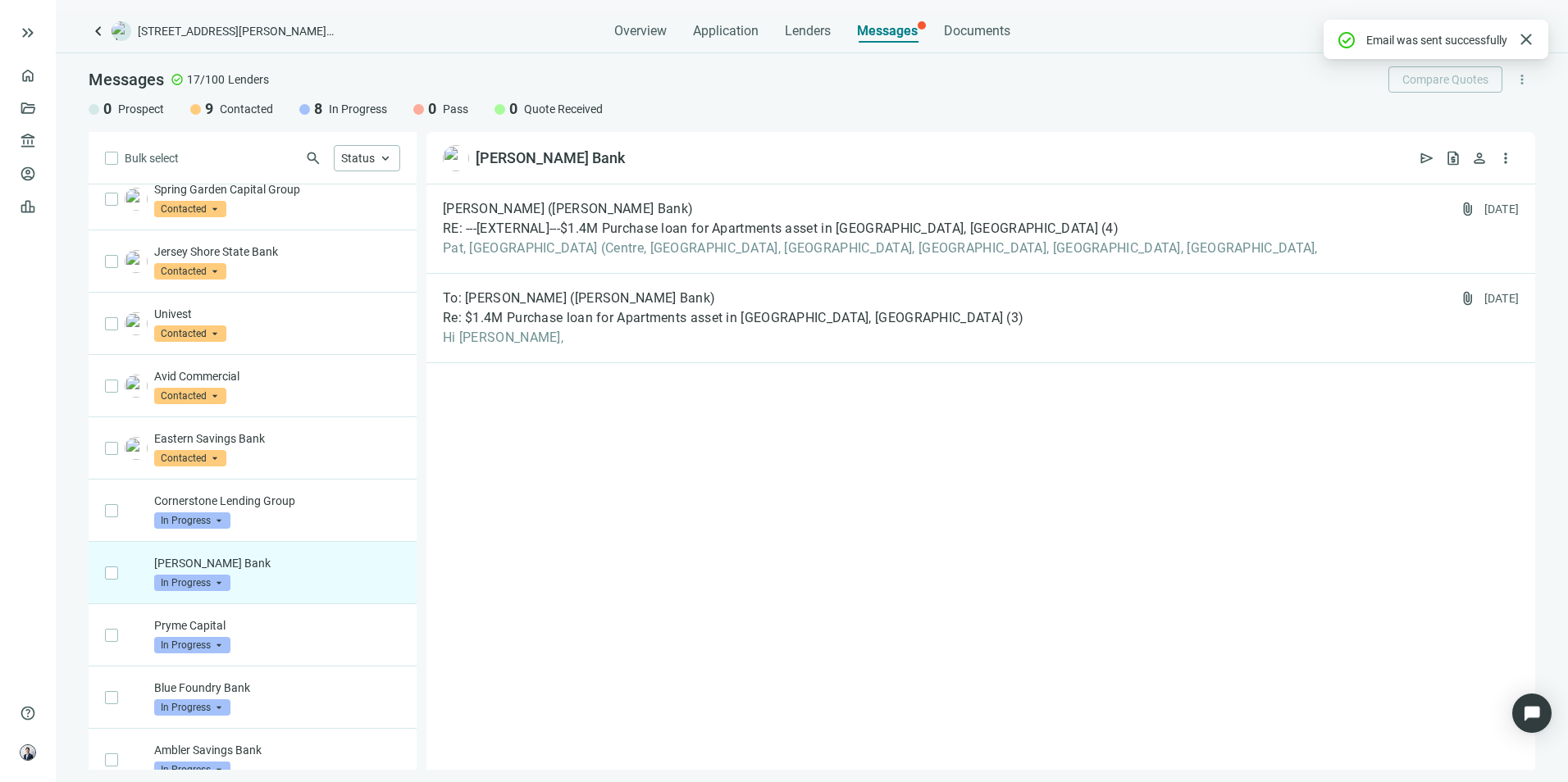
click at [606, 225] on span "RE: ---[EXTERNAL]---$1.4M Purchase loan for Apartments asset in [GEOGRAPHIC_DAT…" at bounding box center [771, 229] width 655 height 17
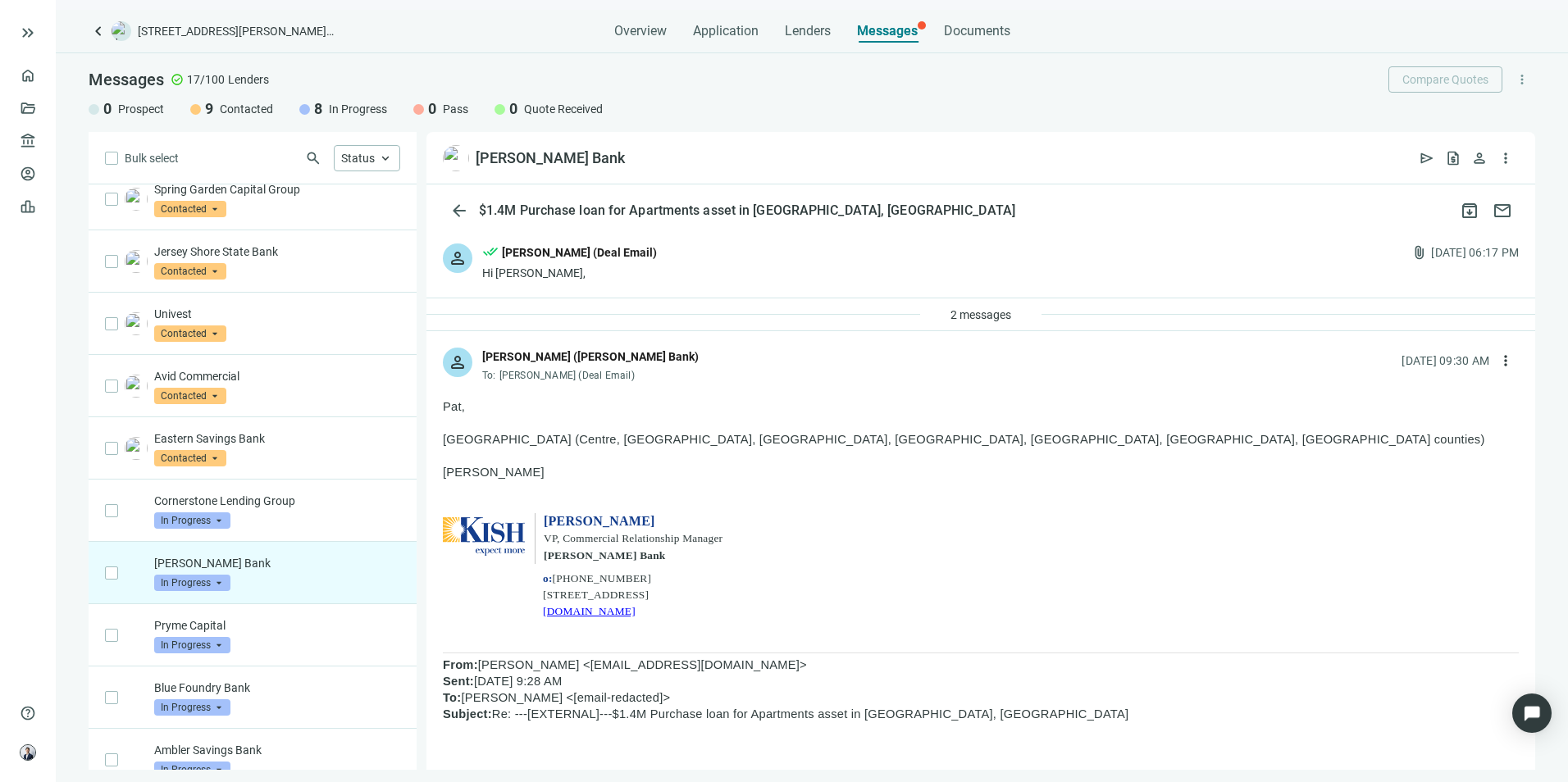
click at [247, 630] on p "Pryme Capital" at bounding box center [277, 626] width 246 height 17
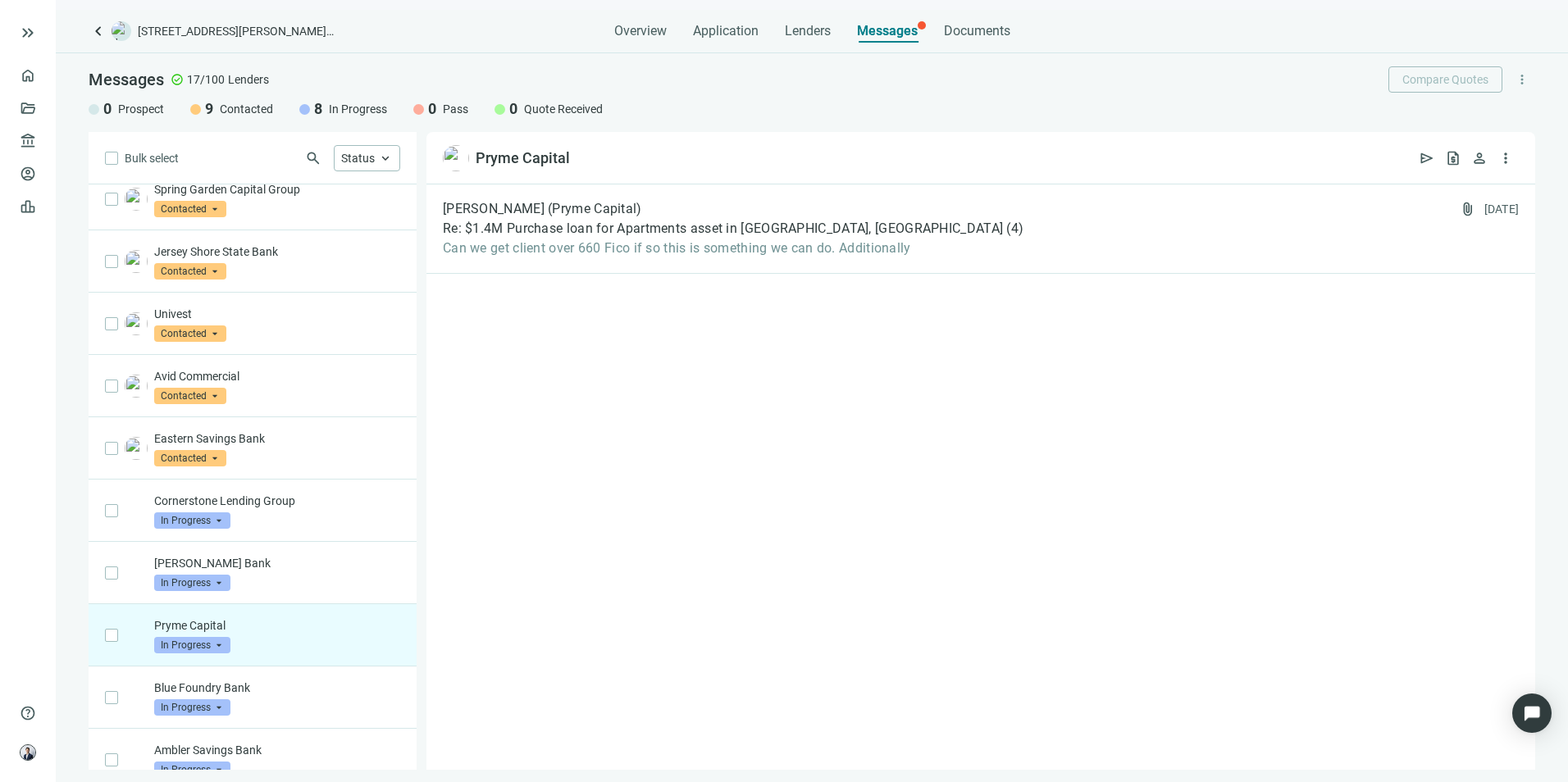
click at [595, 248] on span "Can we get client over 660 Fico if so this is something we can do. Additionally" at bounding box center [734, 249] width 581 height 17
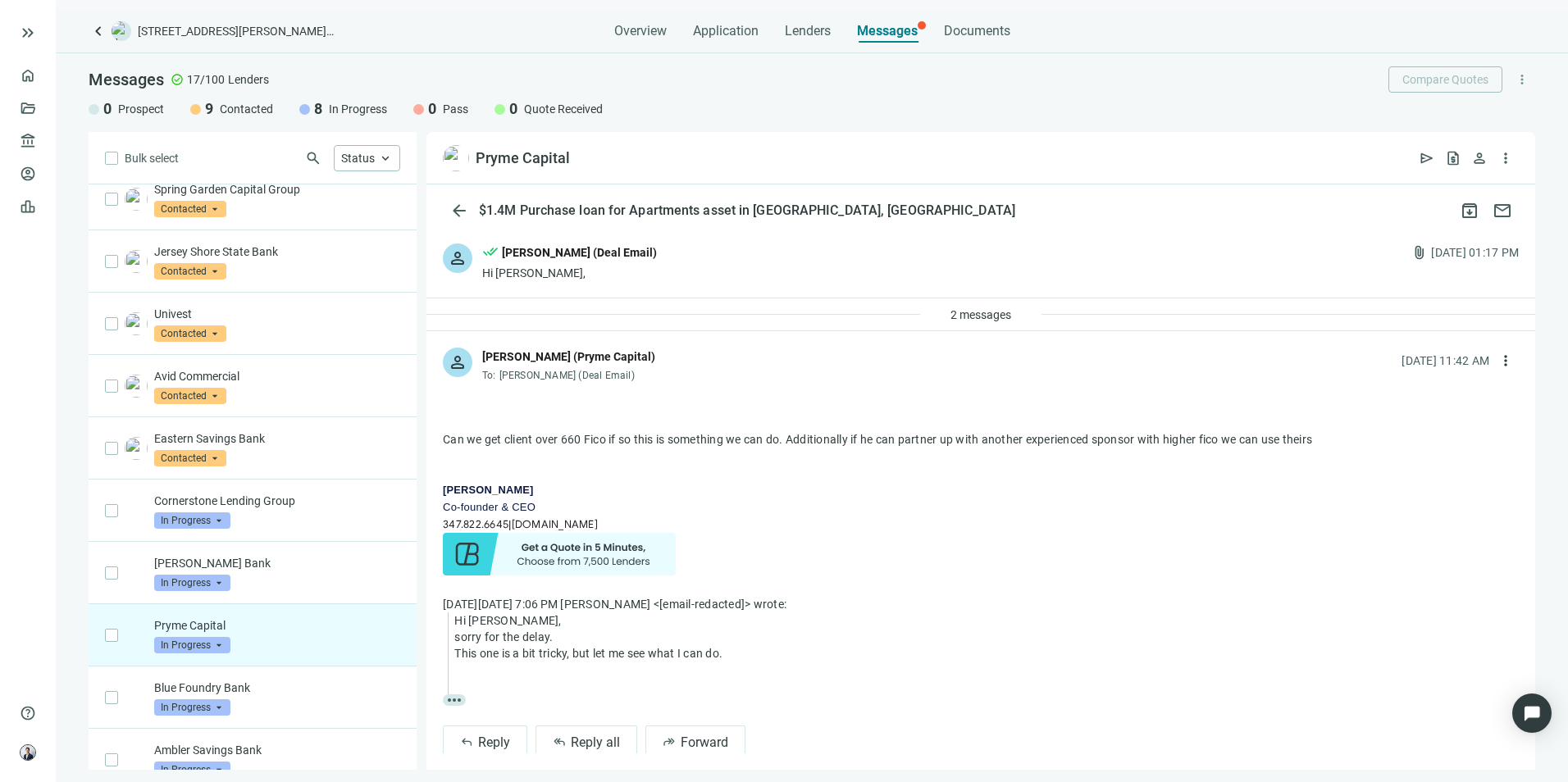
click at [1498, 362] on span "more_vert" at bounding box center [1506, 361] width 17 height 17
click at [1077, 719] on div "more_horiz reply Reply reply_all Reply all forward Forward" at bounding box center [981, 580] width 1109 height 389
click at [1498, 362] on span "more_vert" at bounding box center [1506, 361] width 17 height 17
click at [1399, 383] on div "reply Reply reply_all Reply all forward Forward mail [PERSON_NAME] unread from …" at bounding box center [1416, 442] width 174 height 132
click at [1395, 390] on span "Reply" at bounding box center [1384, 398] width 28 height 17
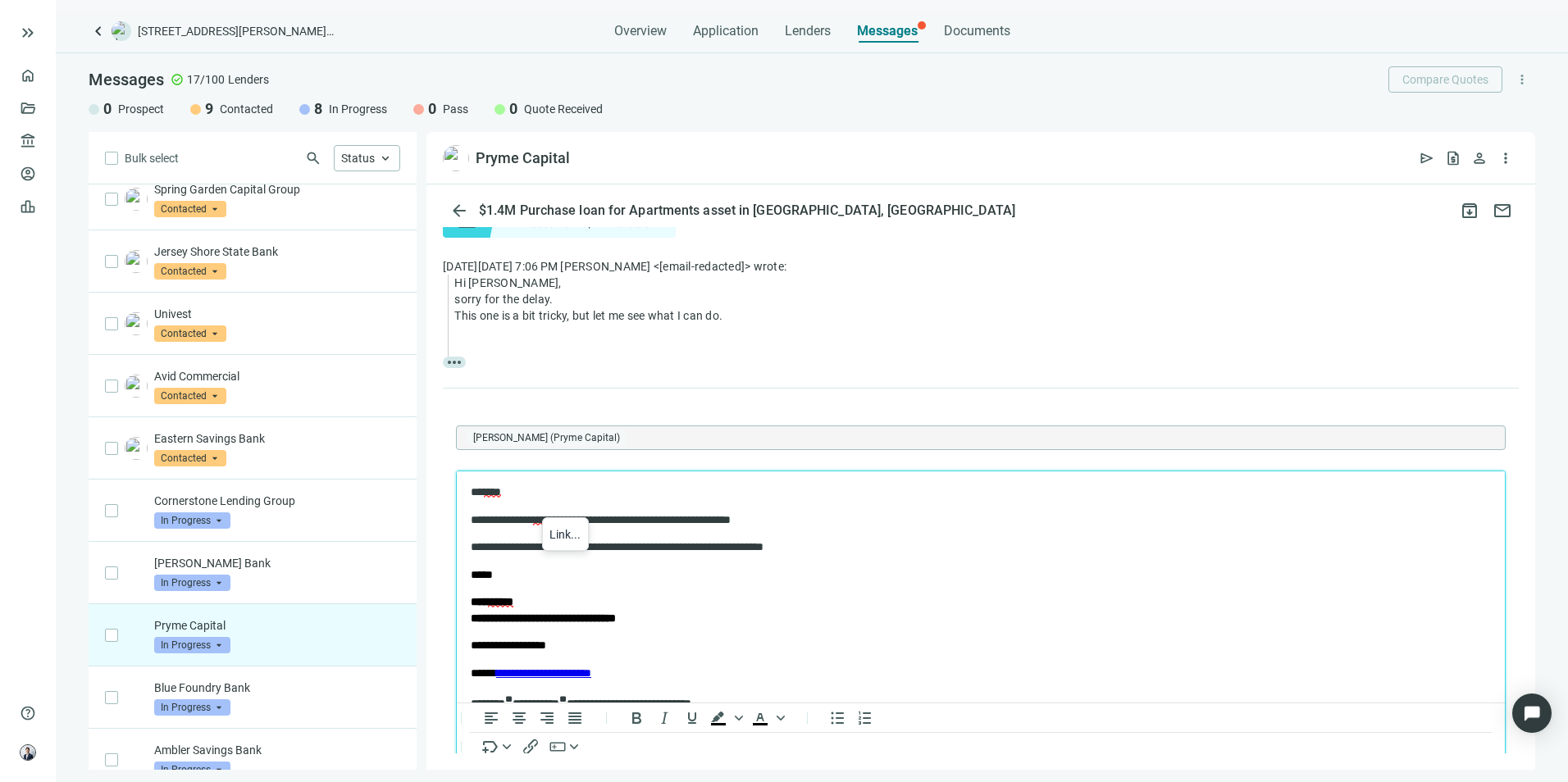
click at [559, 514] on span "*******" at bounding box center [547, 520] width 29 height 11
click at [559, 524] on span "*******" at bounding box center [547, 520] width 29 height 11
click at [666, 541] on div "chosen" at bounding box center [677, 545] width 37 height 20
click at [660, 574] on p "*****" at bounding box center [980, 576] width 1020 height 17
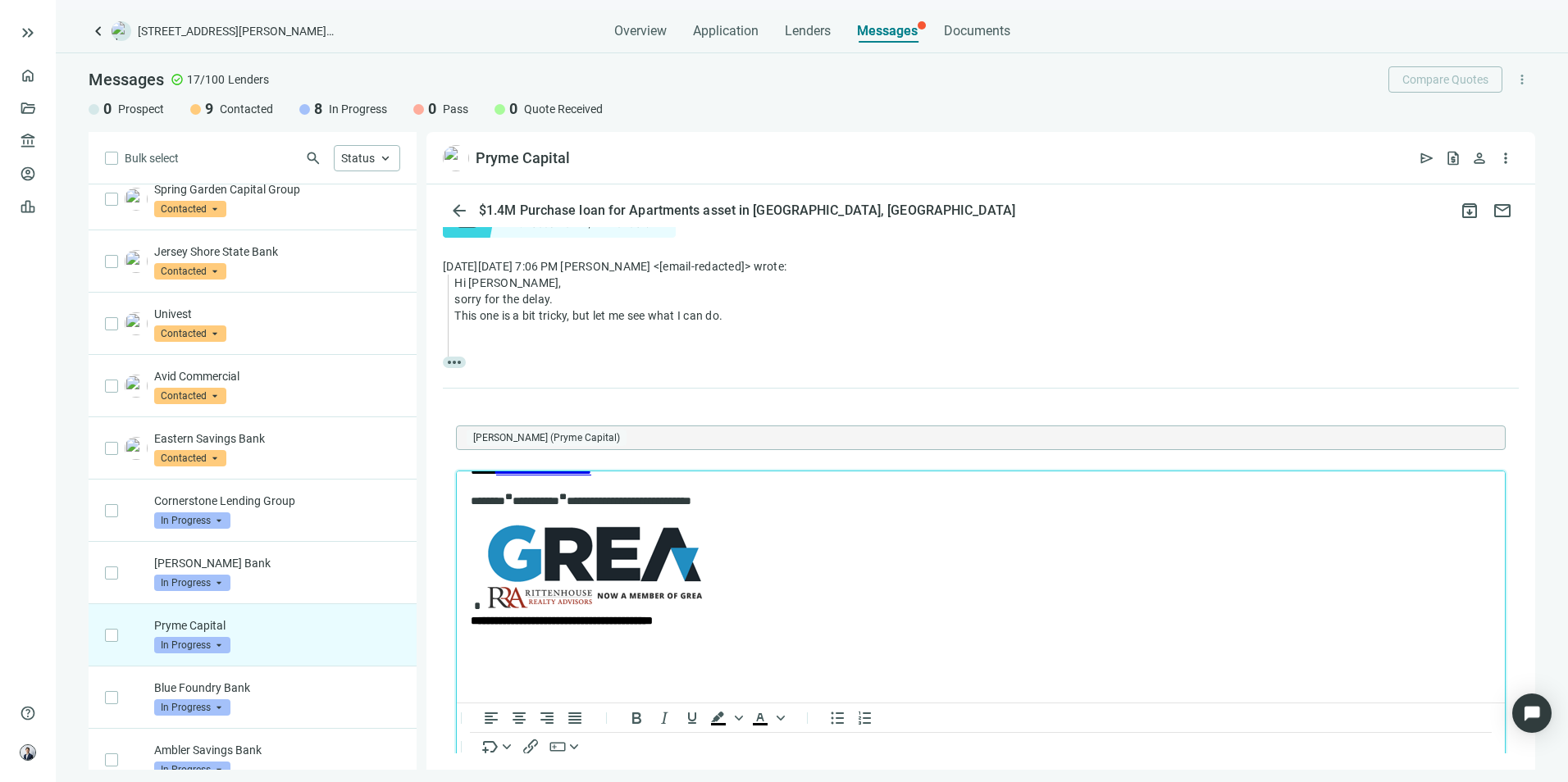
scroll to position [426, 0]
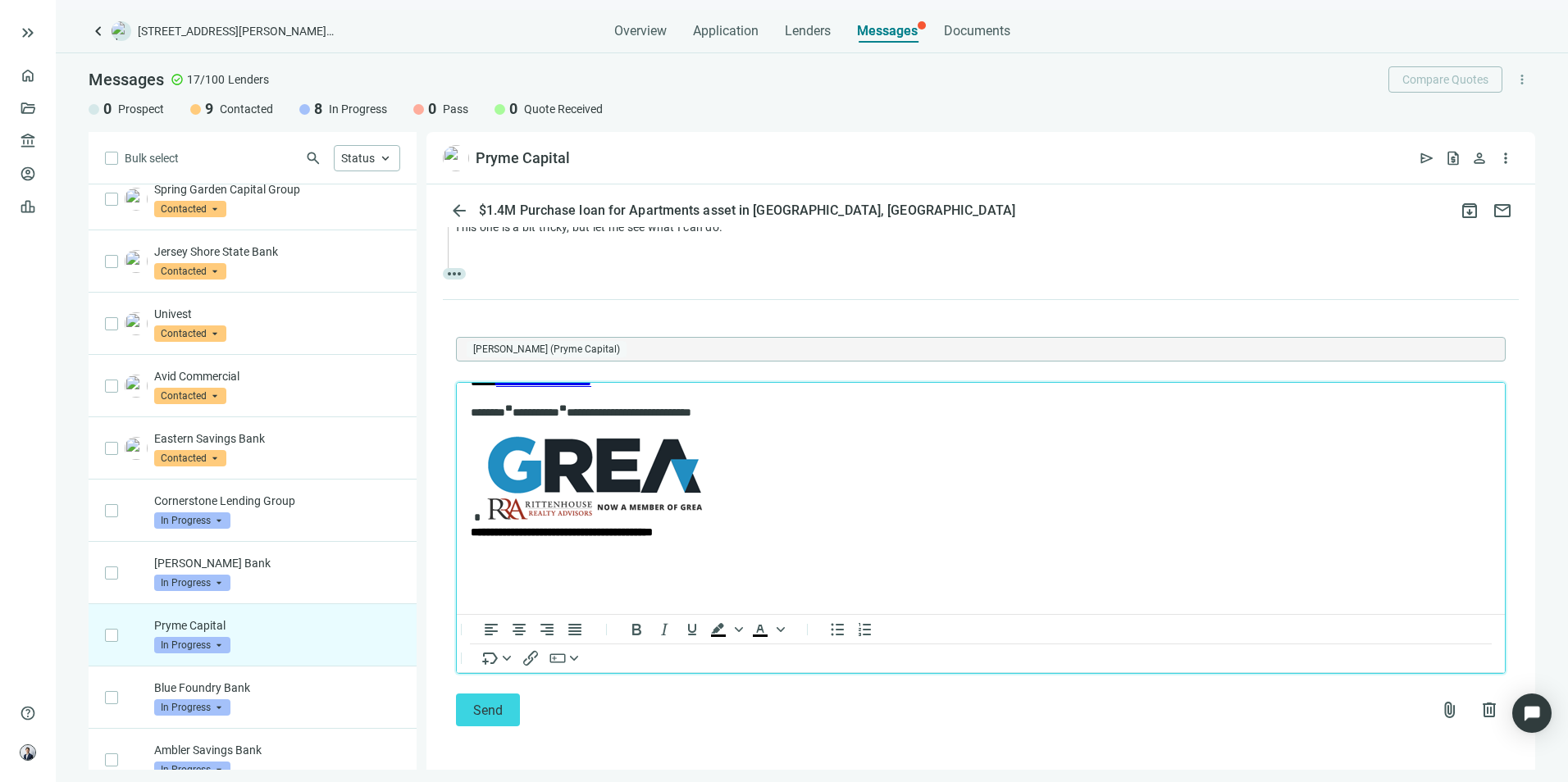
click at [505, 694] on button "Send" at bounding box center [488, 710] width 64 height 33
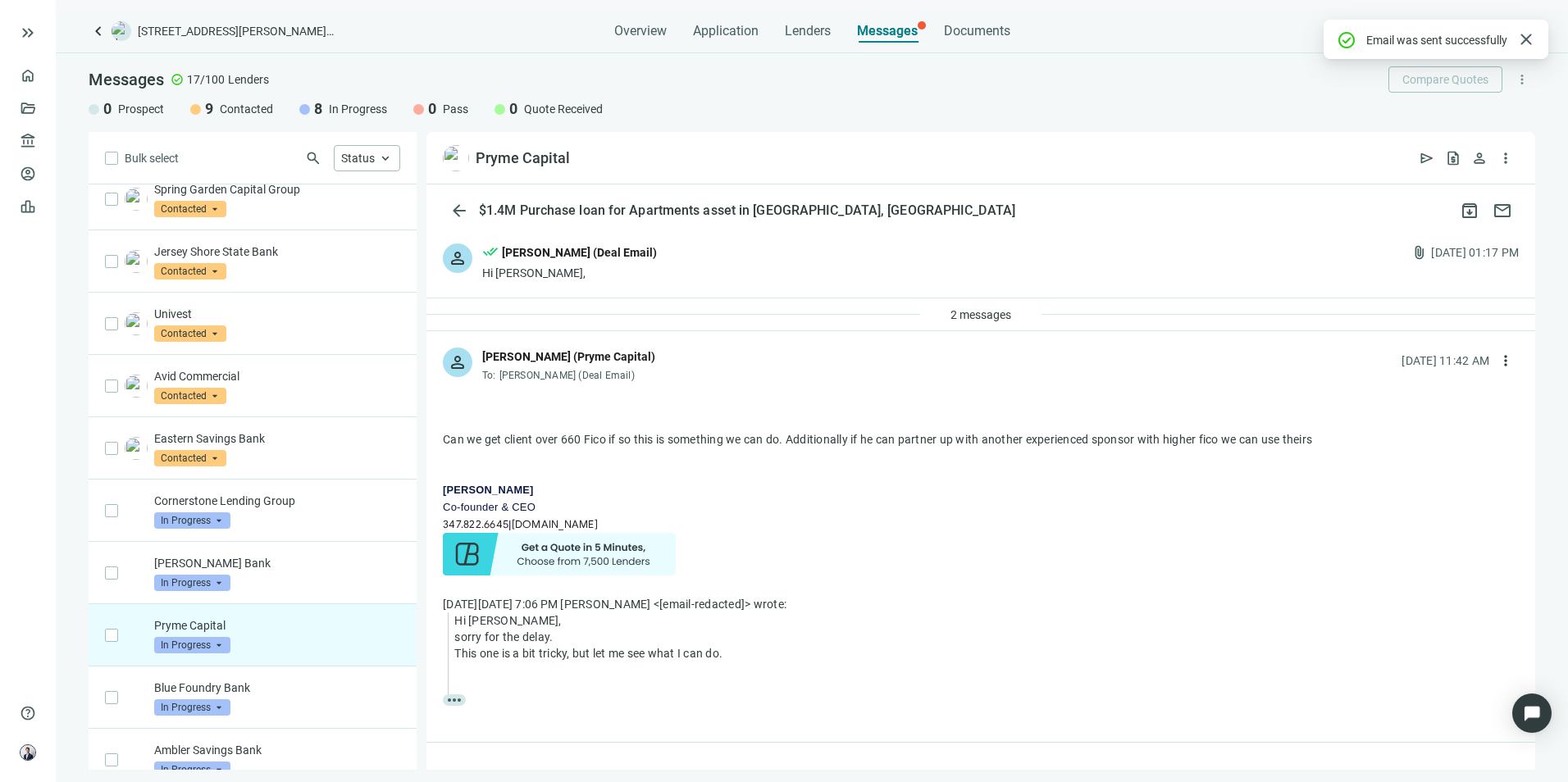
scroll to position [474, 0]
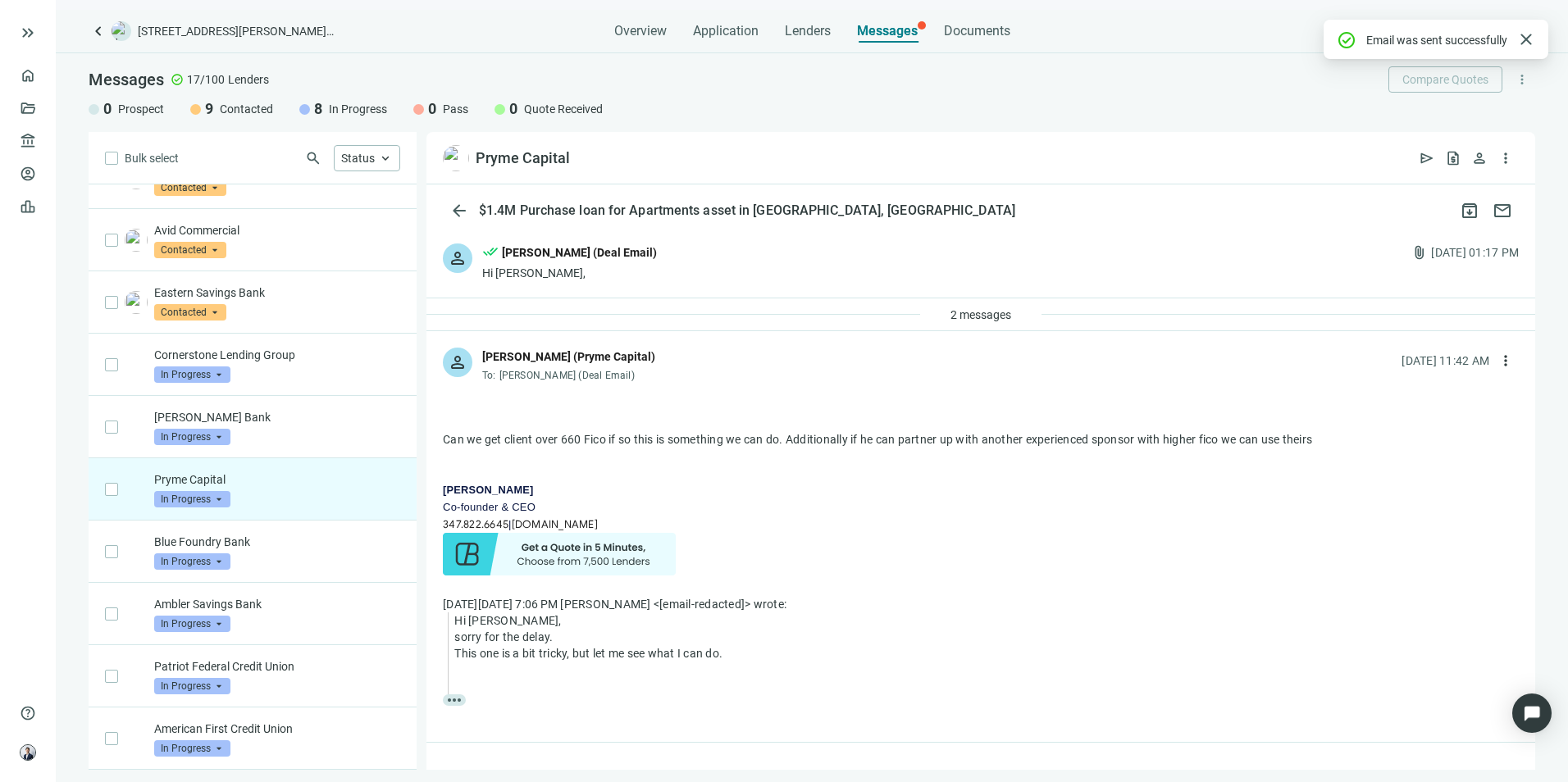
click at [251, 535] on p "Blue Foundry Bank" at bounding box center [277, 542] width 246 height 17
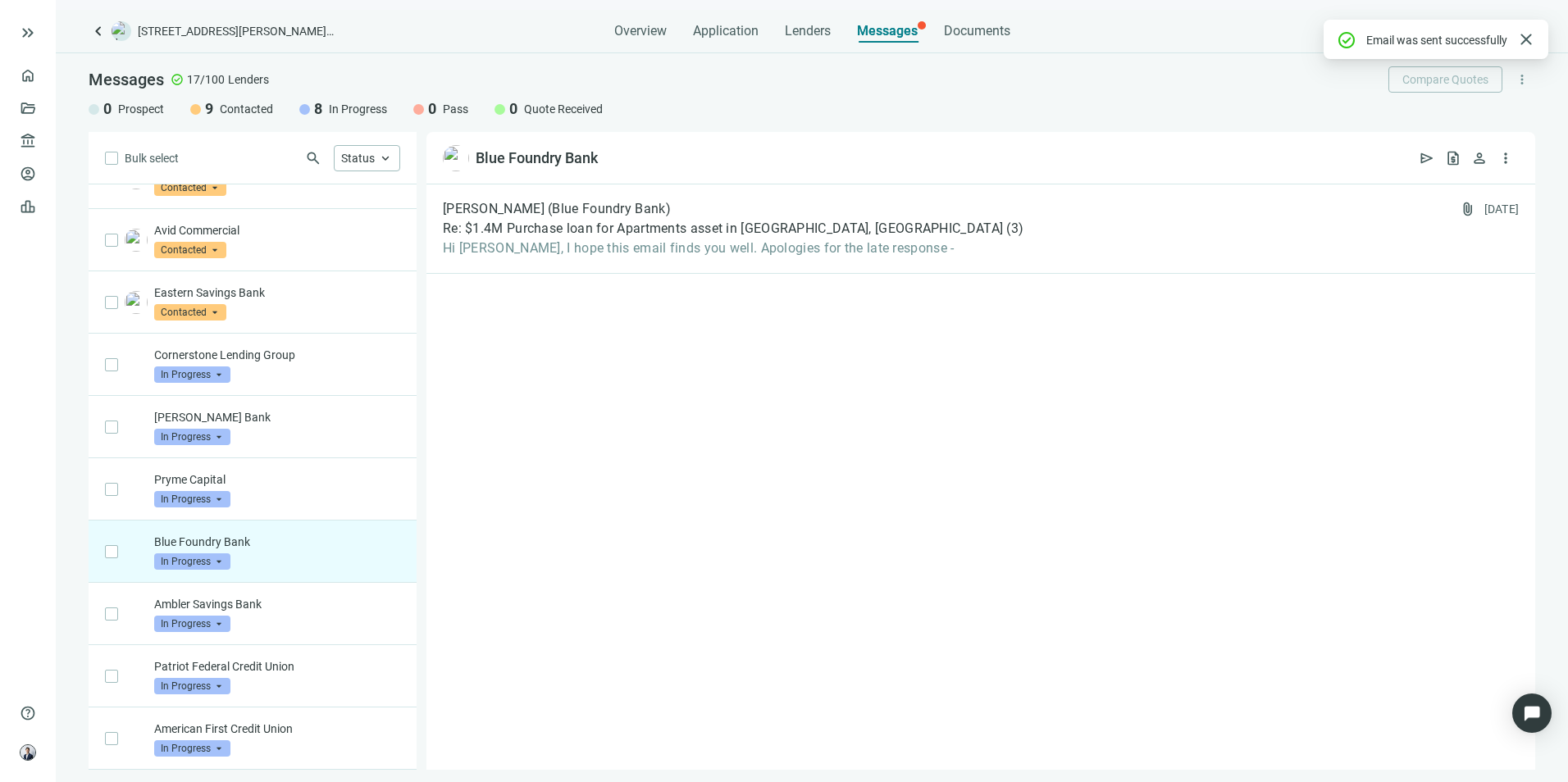
click at [680, 266] on div "[PERSON_NAME] (Blue Foundry Bank) Re: $1.4M Purchase loan for Apartments asset …" at bounding box center [981, 230] width 1109 height 90
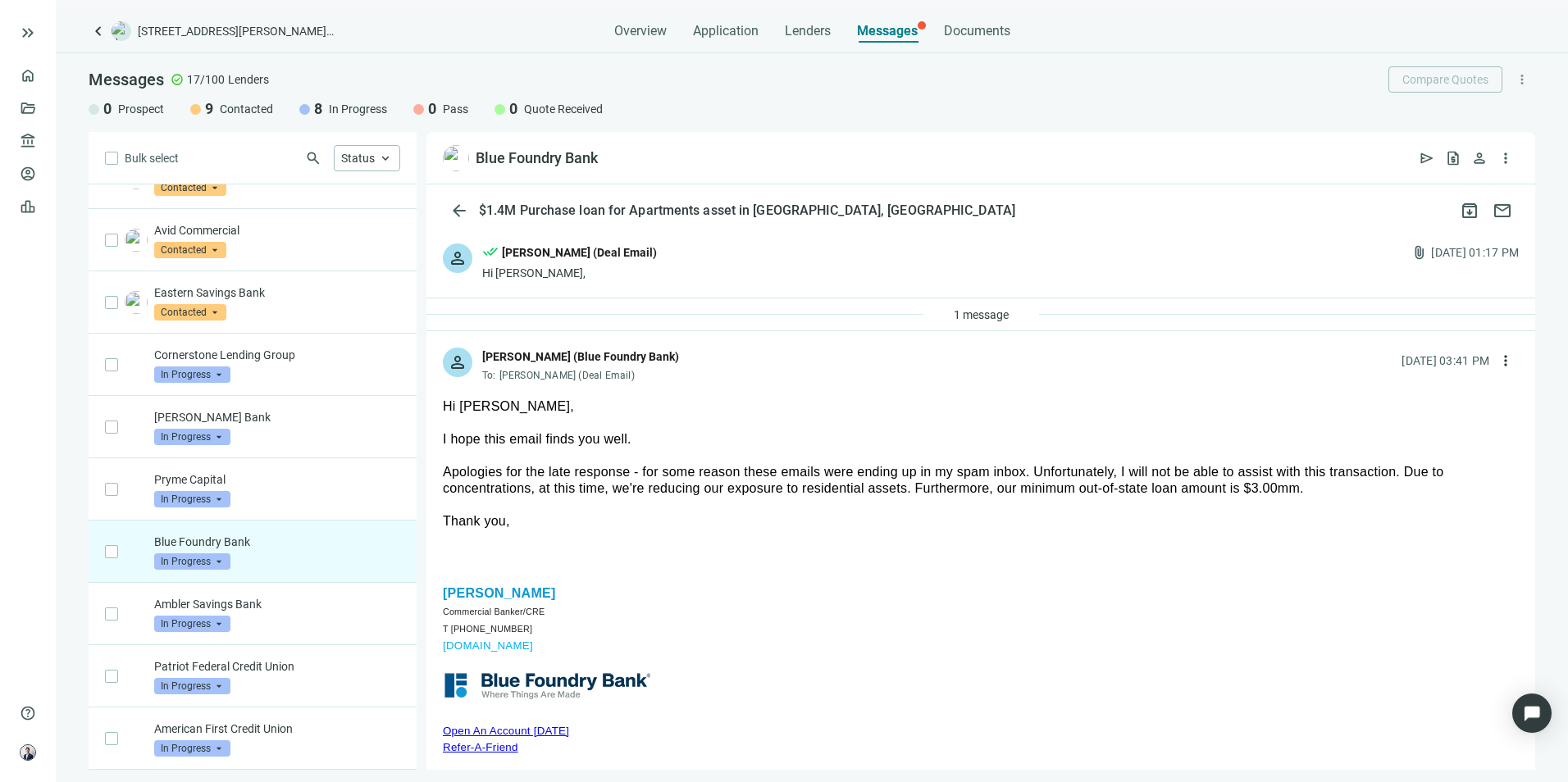
click at [259, 608] on p "Ambler Savings Bank" at bounding box center [277, 605] width 246 height 17
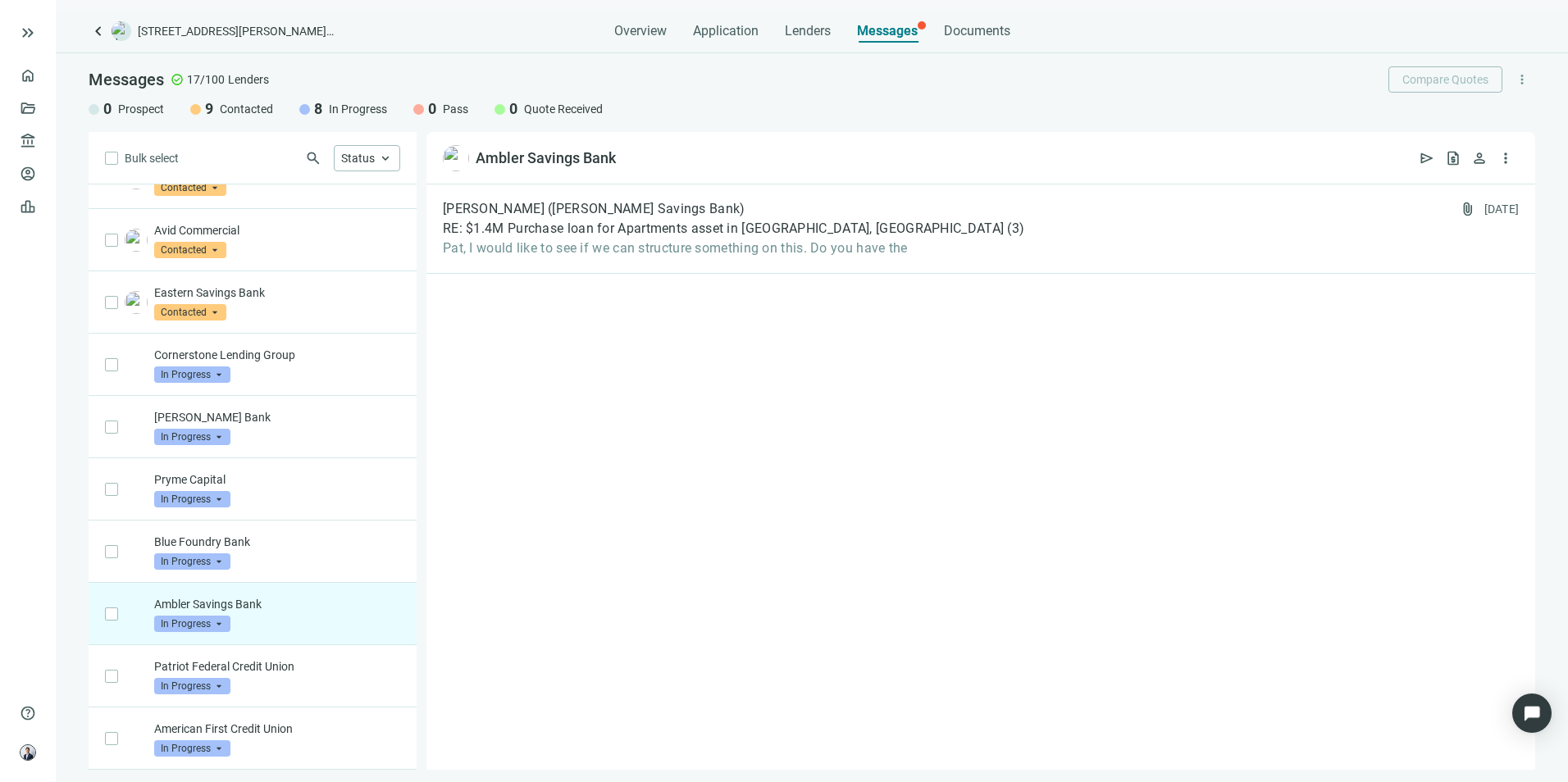
click at [569, 273] on div "[PERSON_NAME] ([PERSON_NAME] Savings Bank) RE: $1.4M Purchase loan for Apartmen…" at bounding box center [981, 230] width 1109 height 90
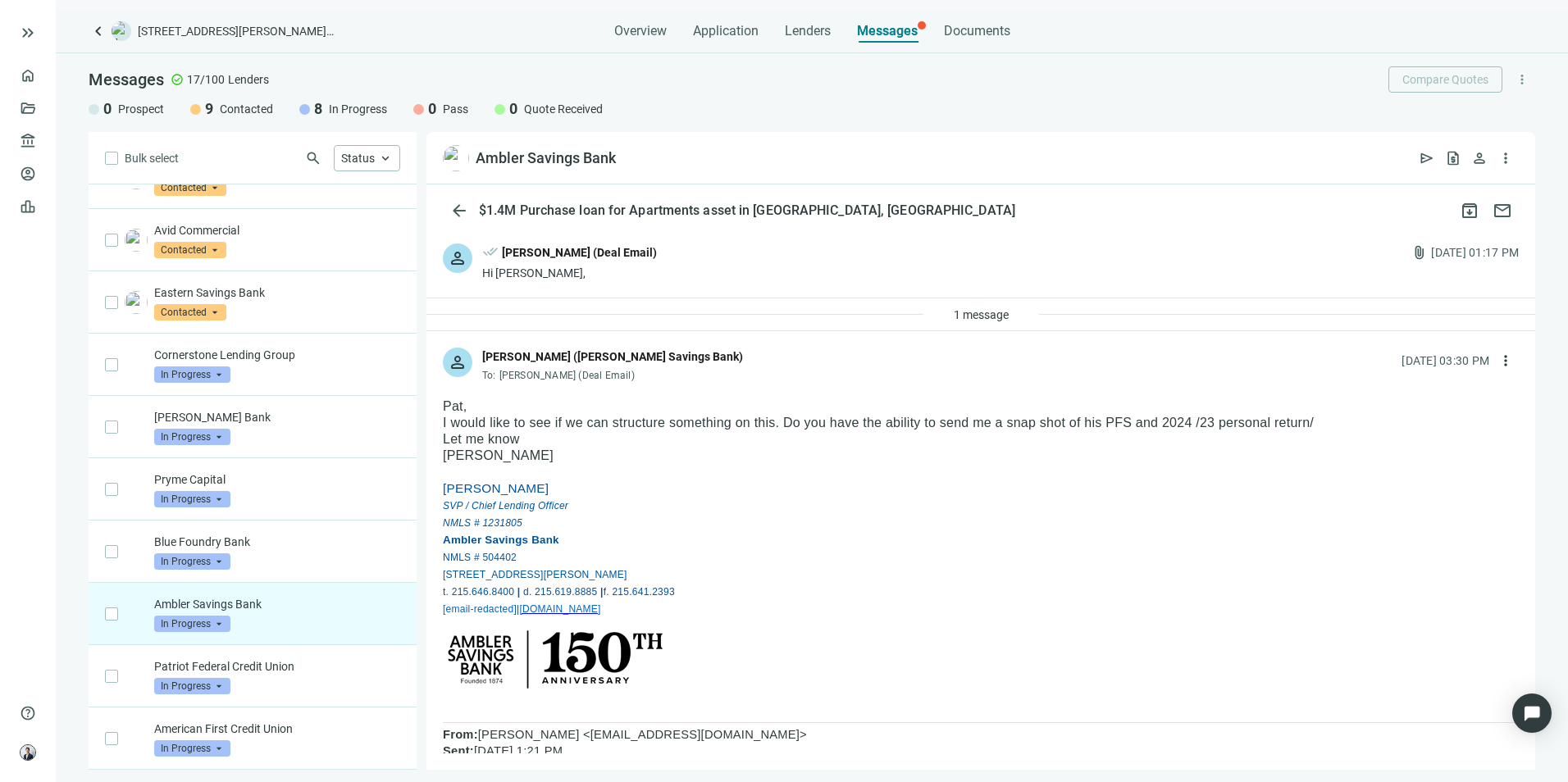
click at [1498, 369] on span "more_vert" at bounding box center [1506, 361] width 17 height 17
click at [1363, 410] on div "reply Reply" at bounding box center [1416, 398] width 174 height 30
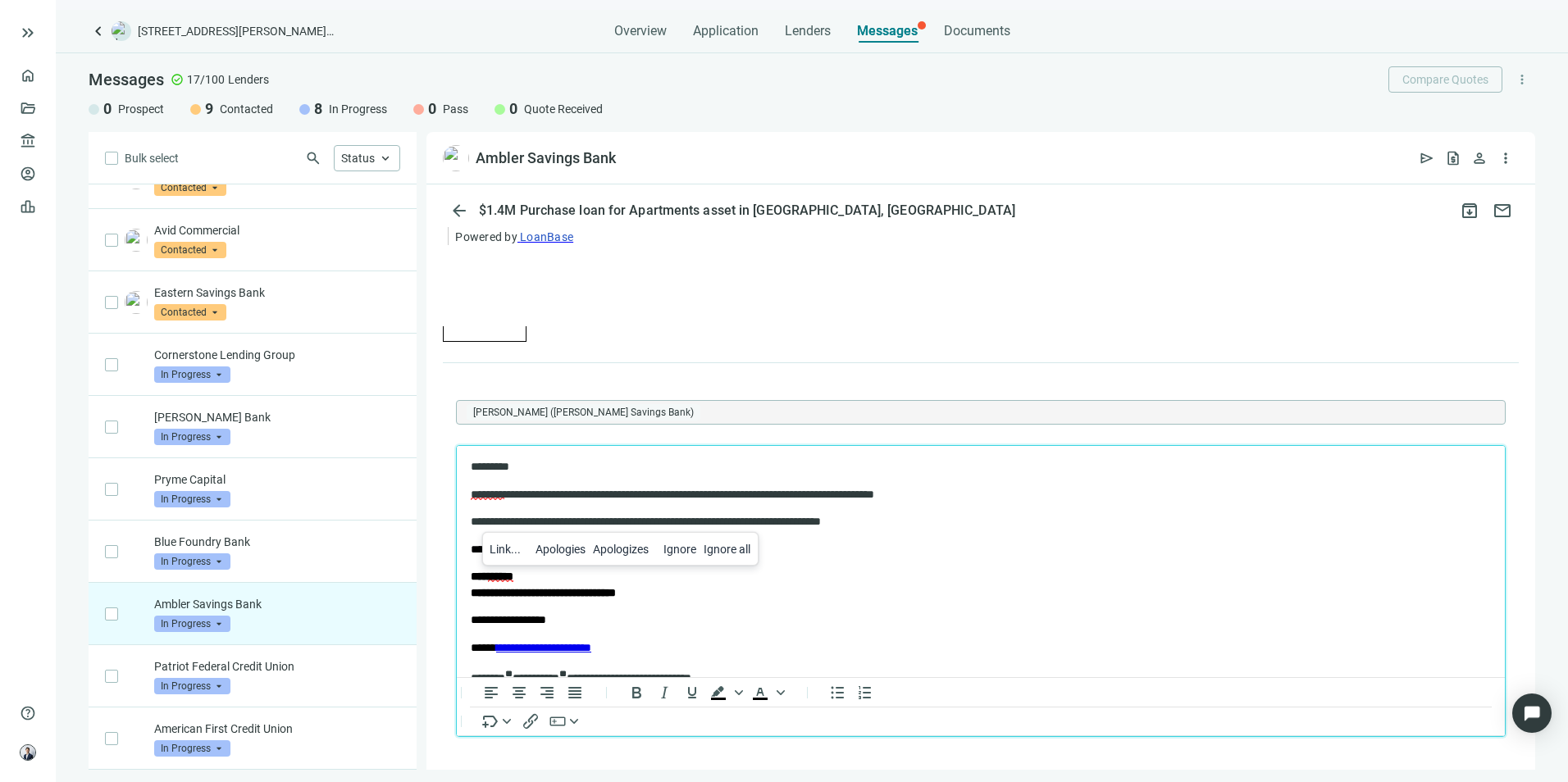
click at [560, 547] on div "Apologies" at bounding box center [561, 549] width 50 height 20
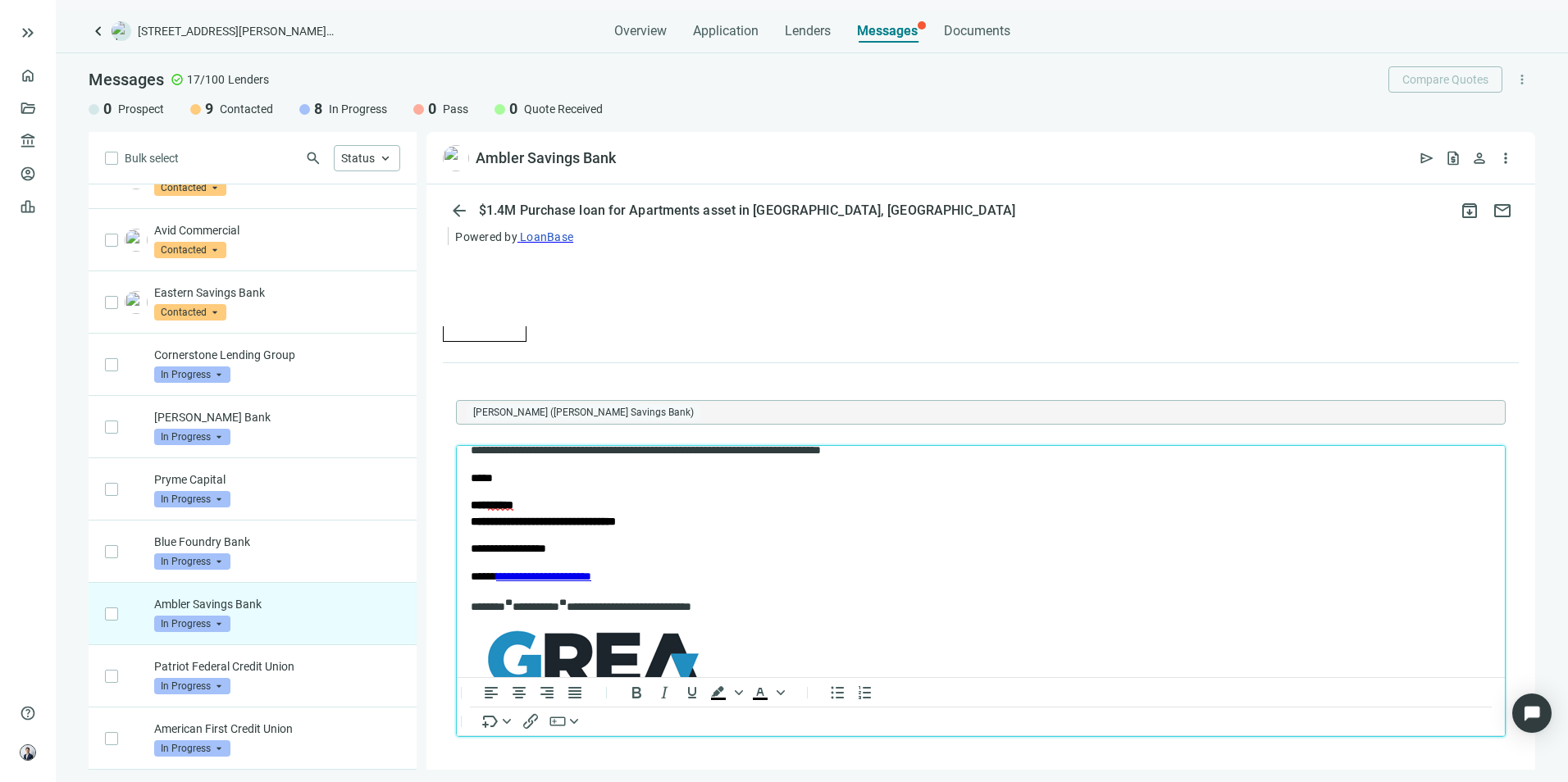
scroll to position [202, 0]
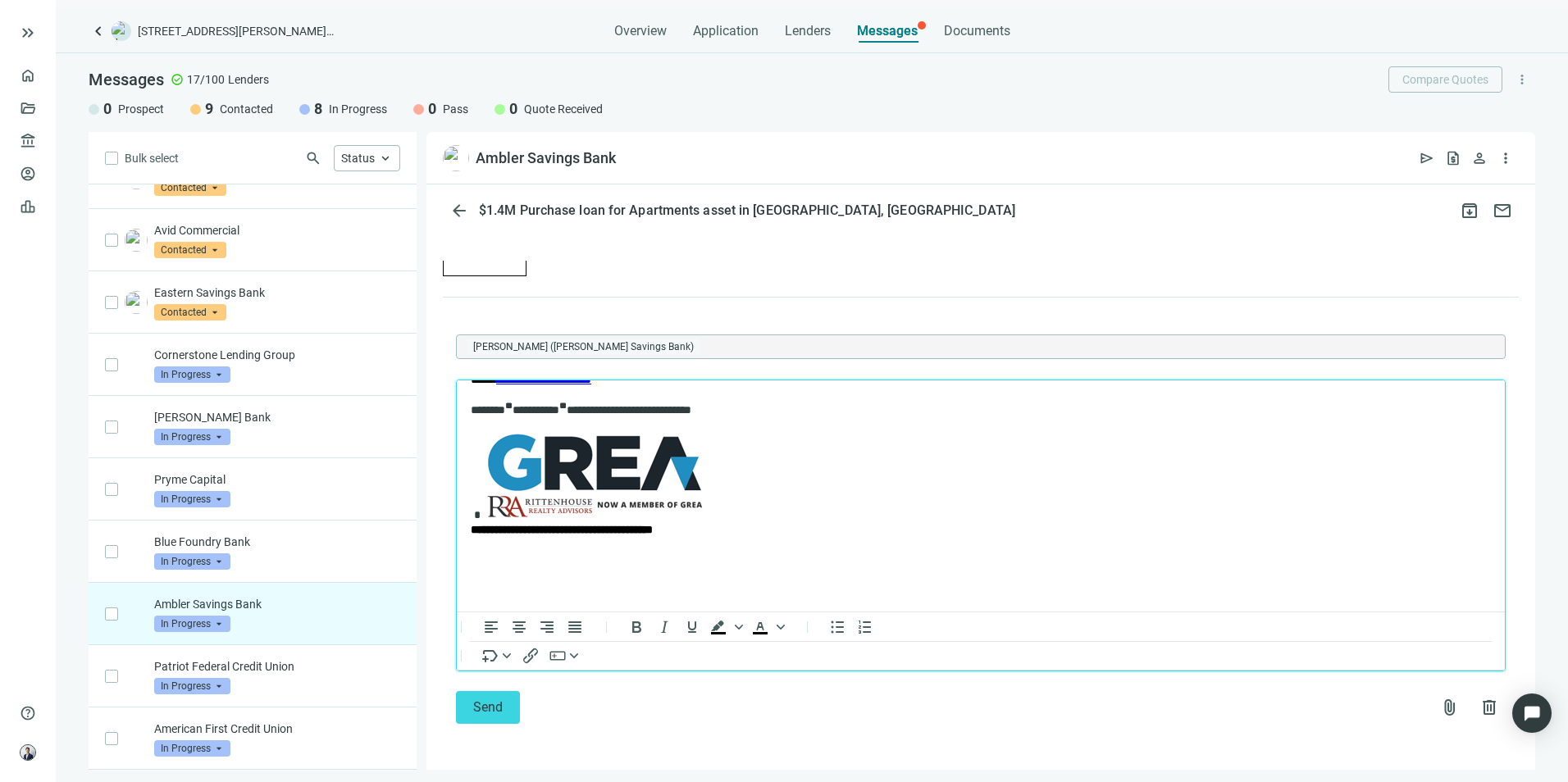
click at [505, 707] on button "Send" at bounding box center [488, 707] width 64 height 33
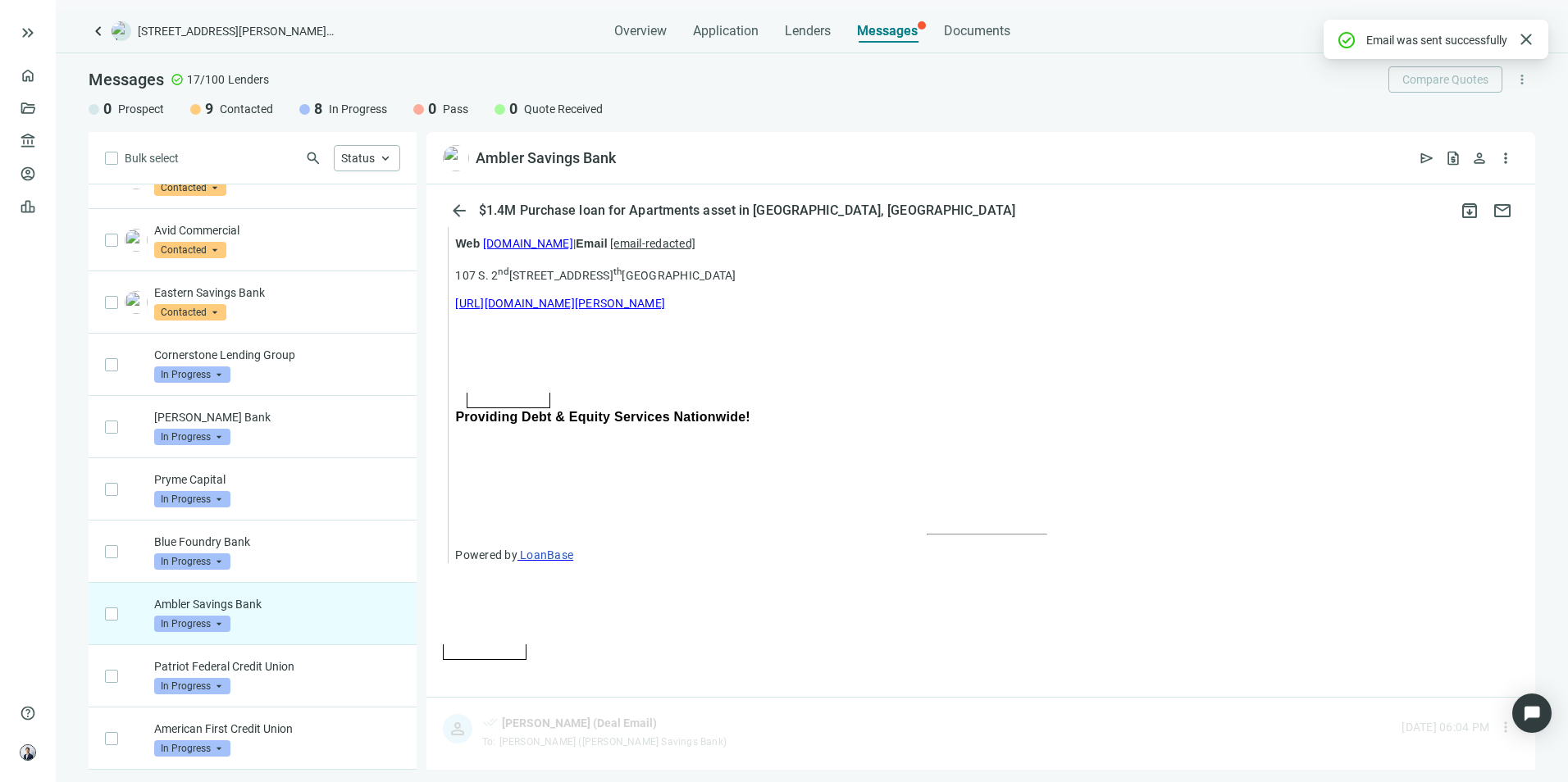
scroll to position [1878, 0]
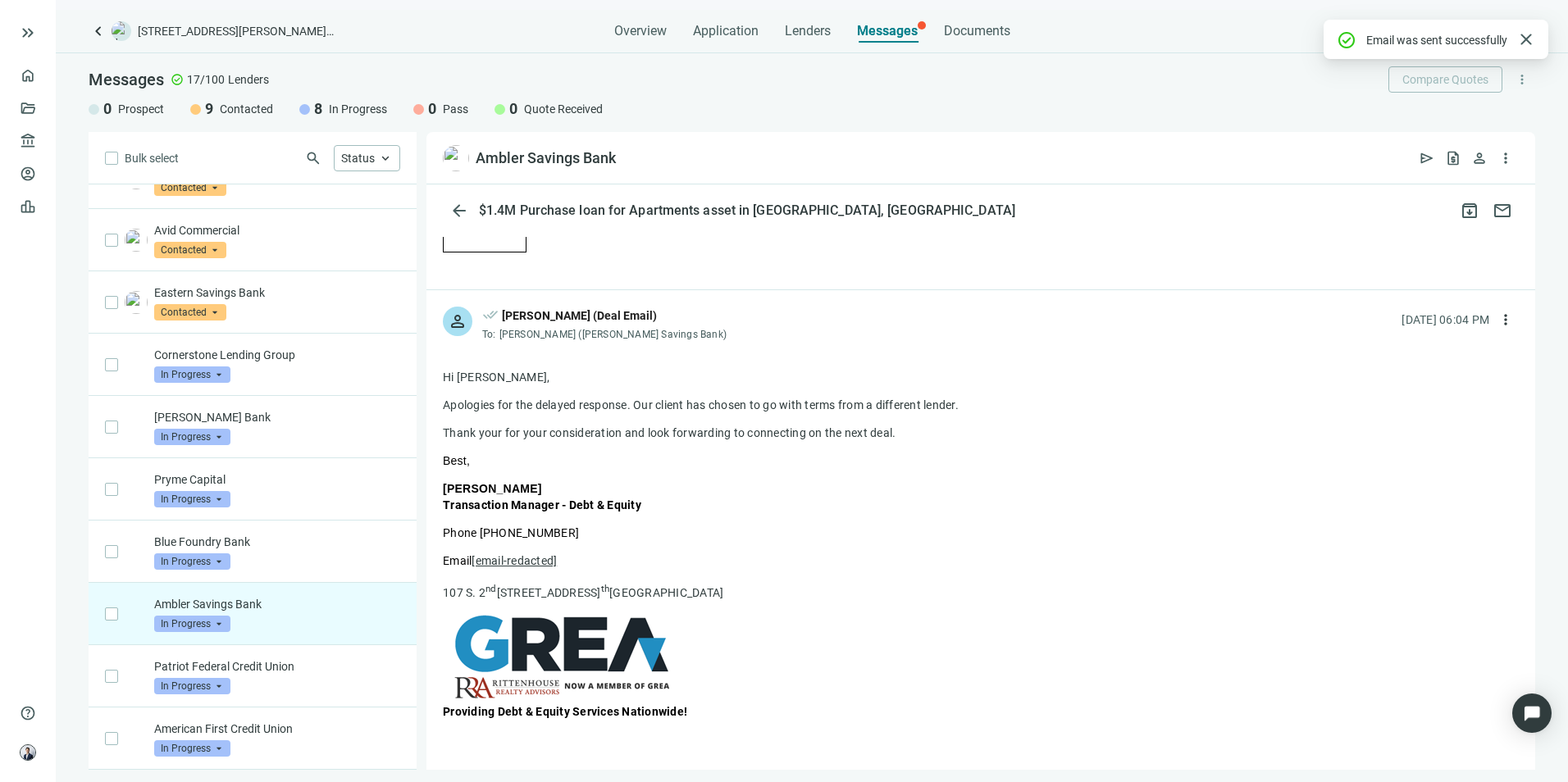
click at [298, 659] on p "Patriot Federal Credit Union" at bounding box center [277, 667] width 246 height 17
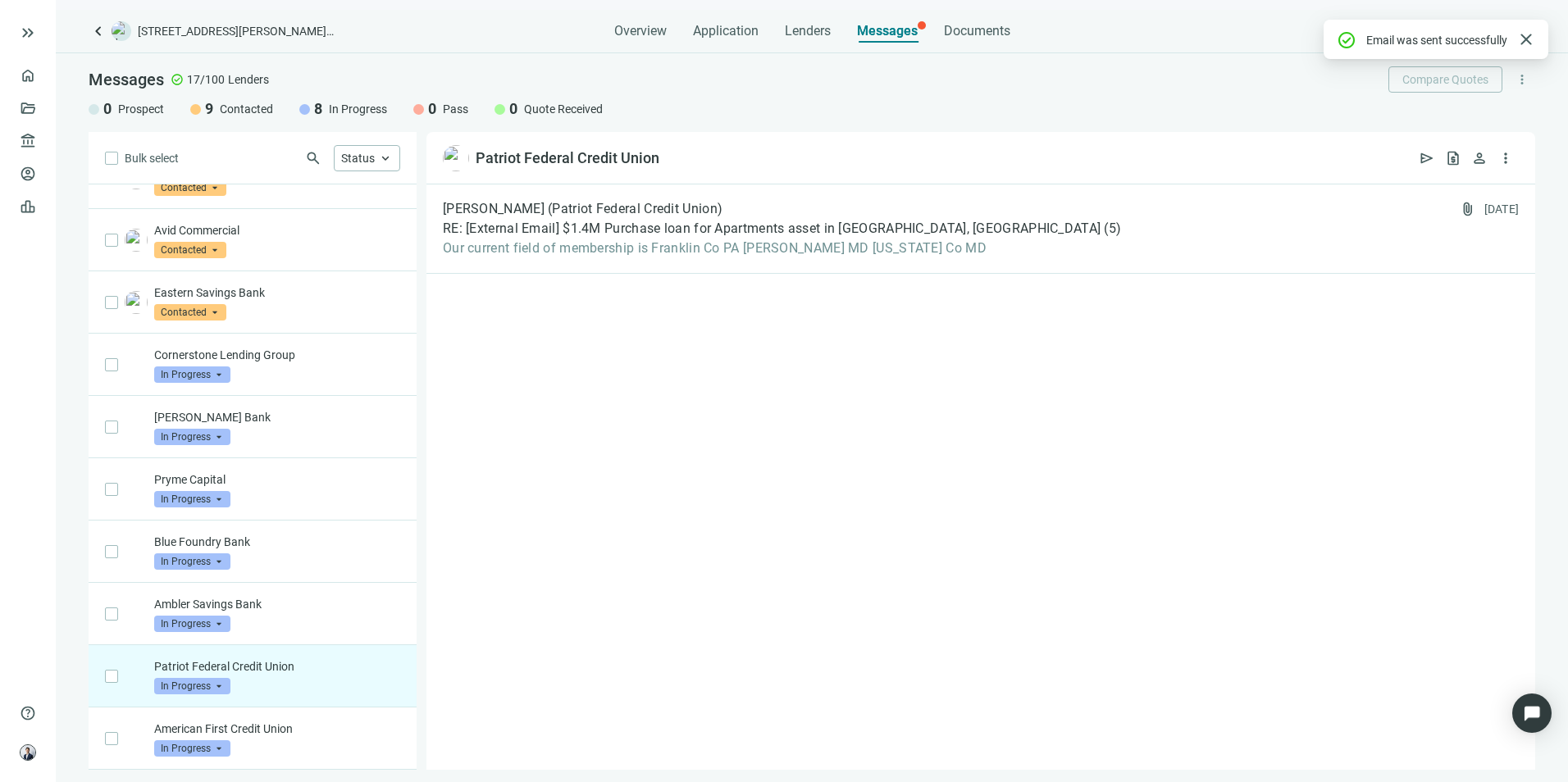
click at [262, 726] on p "American First Credit Union" at bounding box center [277, 730] width 246 height 17
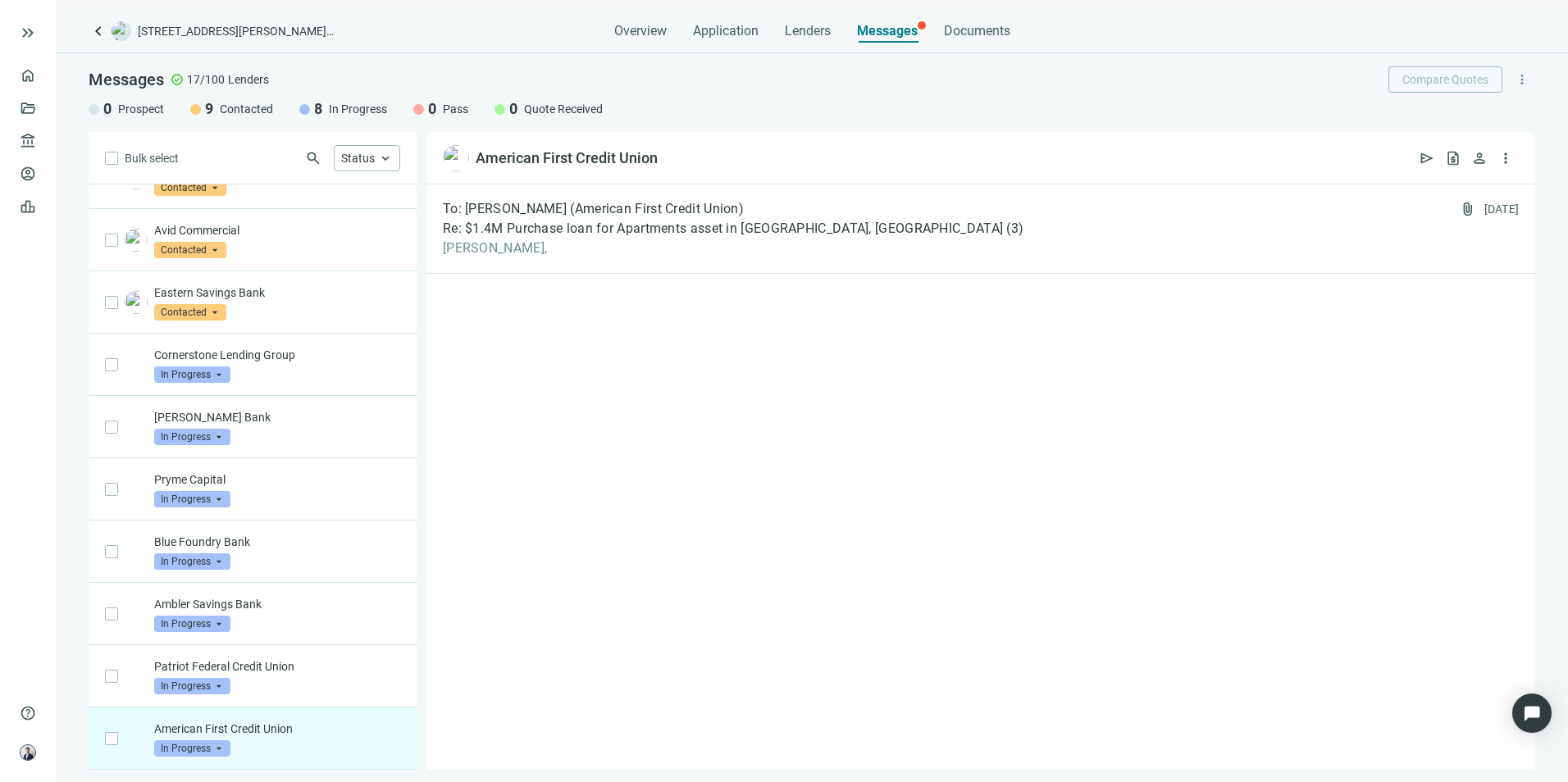
click at [559, 289] on div "To: [PERSON_NAME] (American First Credit Union) Re: $1.4M Purchase loan for Apa…" at bounding box center [981, 478] width 1109 height 586
click at [559, 276] on div "To: [PERSON_NAME] (American First Credit Union) Re: $1.4M Purchase loan for Apa…" at bounding box center [981, 478] width 1109 height 586
click at [561, 258] on div "To: [PERSON_NAME] (American First Credit Union) Re: $1.4M Purchase loan for Apa…" at bounding box center [981, 230] width 1109 height 90
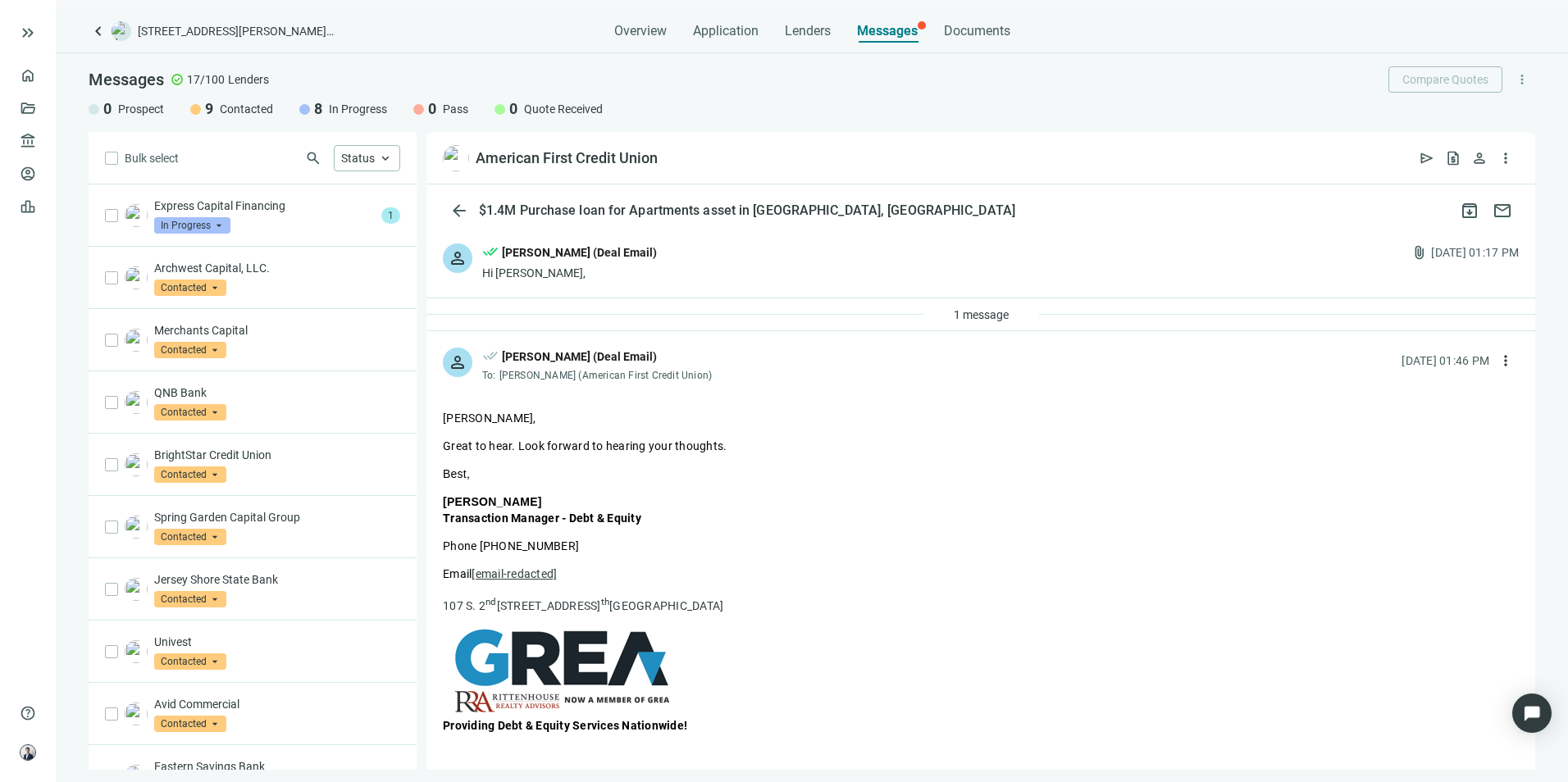
click at [302, 227] on div "Express Capital Financing In Progress arrow_drop_down" at bounding box center [264, 216] width 220 height 36
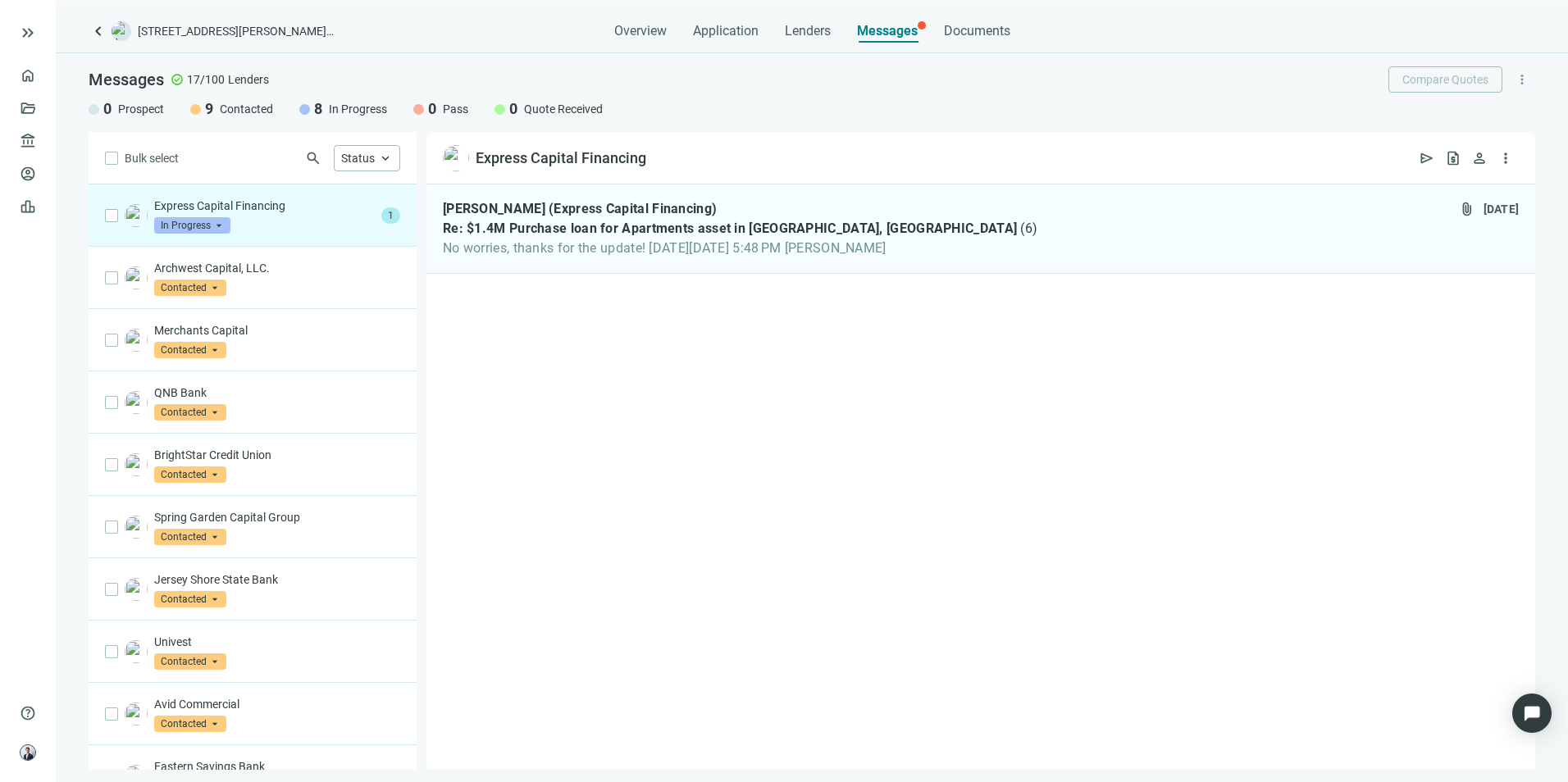
click at [478, 229] on span "Re: $1.4M Purchase loan for Apartments asset in [GEOGRAPHIC_DATA], [GEOGRAPHIC_…" at bounding box center [730, 229] width 574 height 17
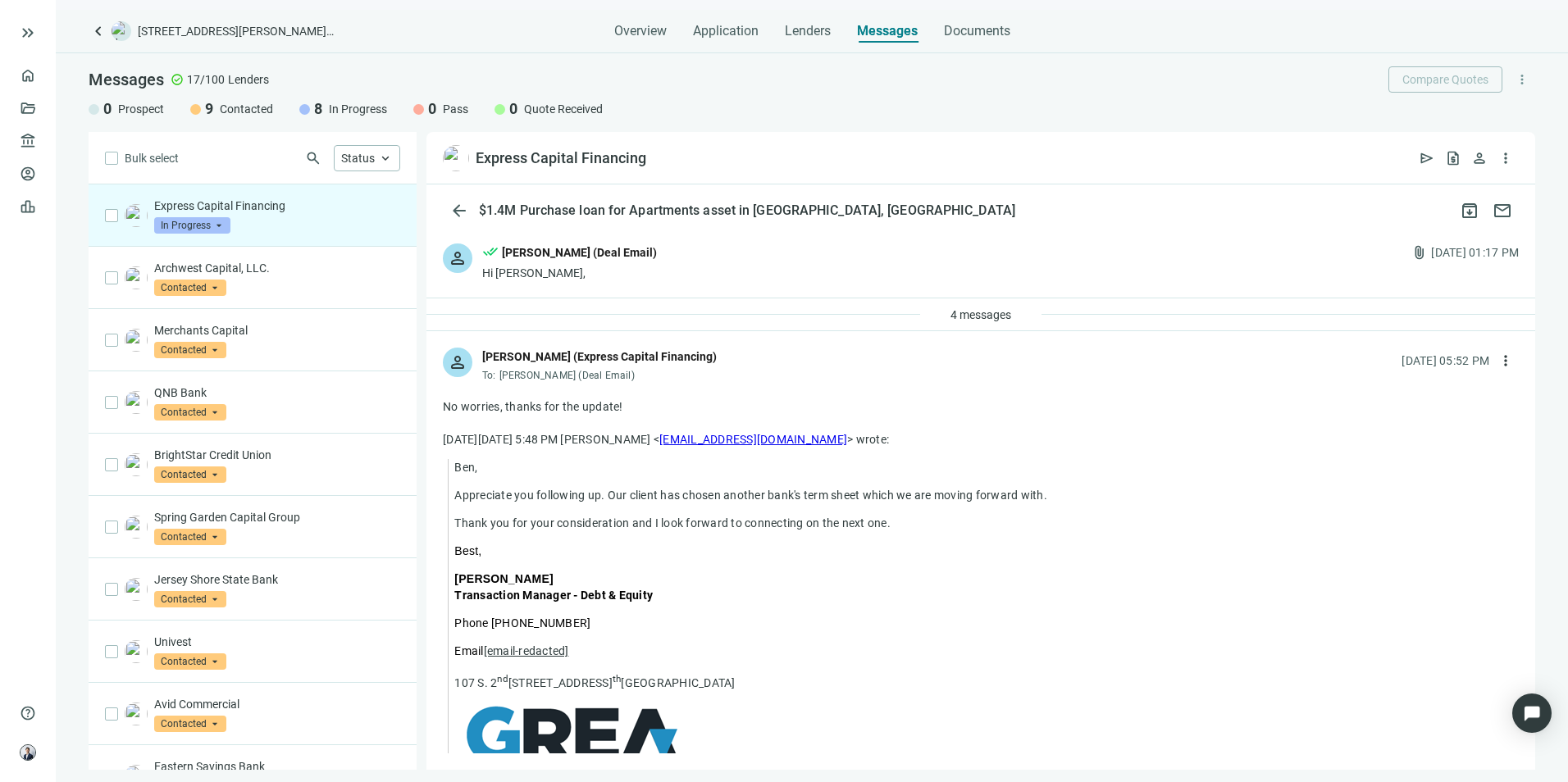
click at [761, 34] on div "Overview Application Lenders Messages Documents" at bounding box center [812, 26] width 396 height 33
click at [707, 30] on span "Application" at bounding box center [726, 32] width 65 height 17
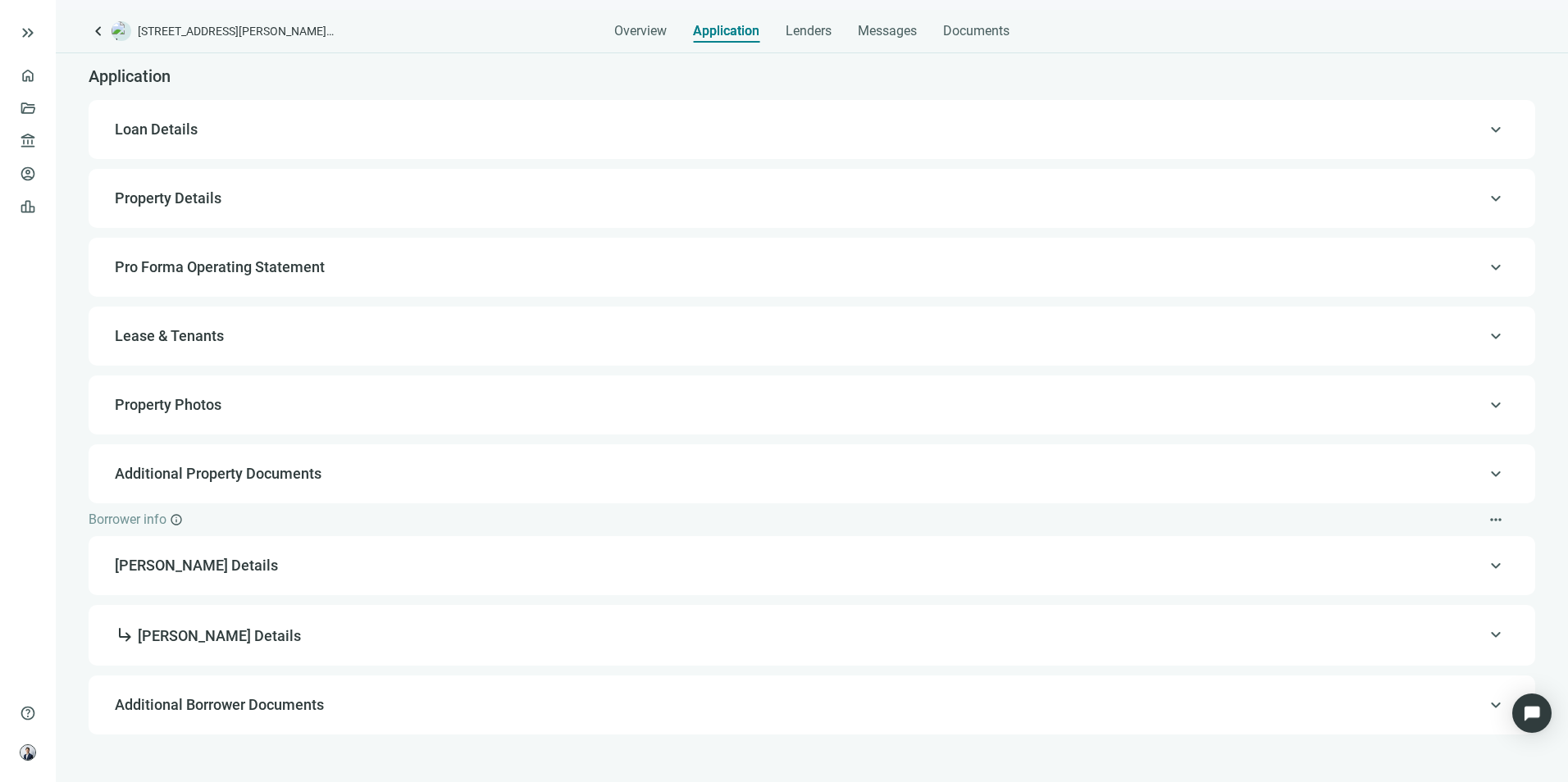
click at [651, 31] on span "Overview" at bounding box center [640, 32] width 52 height 17
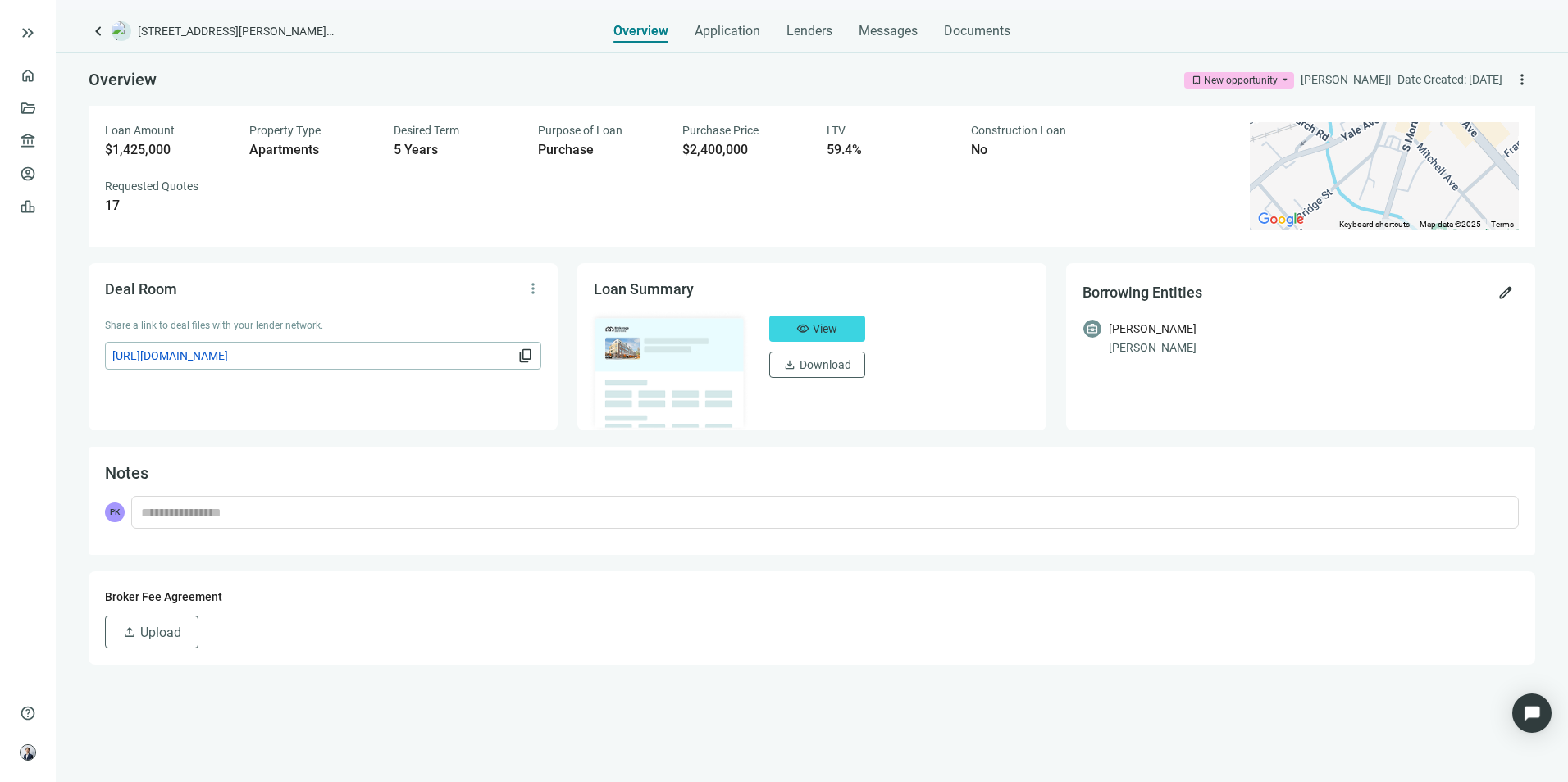
click at [1191, 82] on span "bookmark" at bounding box center [1197, 80] width 11 height 11
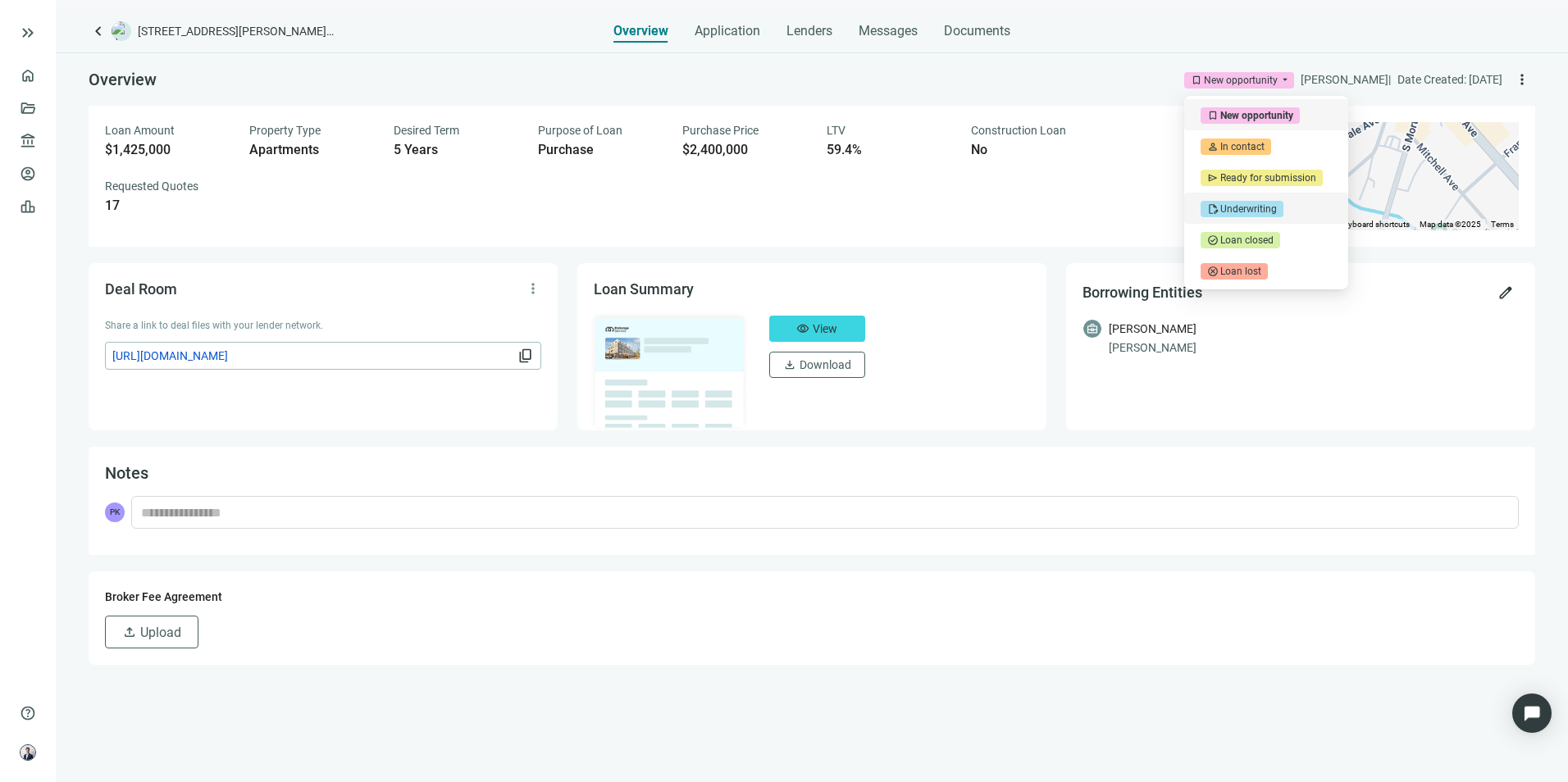
click at [1223, 214] on div "Underwriting" at bounding box center [1249, 209] width 57 height 17
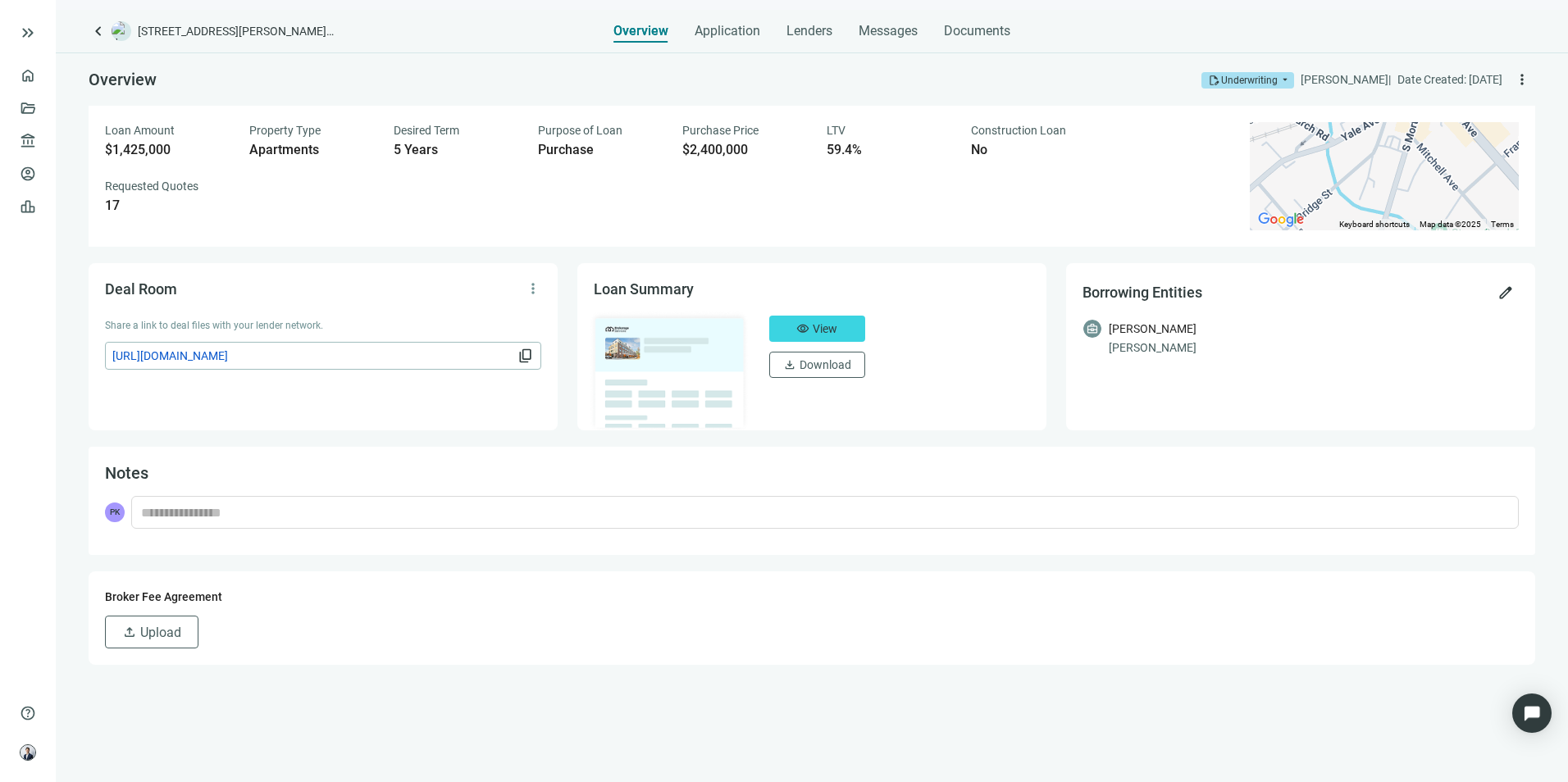
click at [916, 604] on div "Broker Fee Agreement" at bounding box center [811, 596] width 1414 height 18
click at [97, 34] on span "keyboard_arrow_left" at bounding box center [98, 31] width 20 height 20
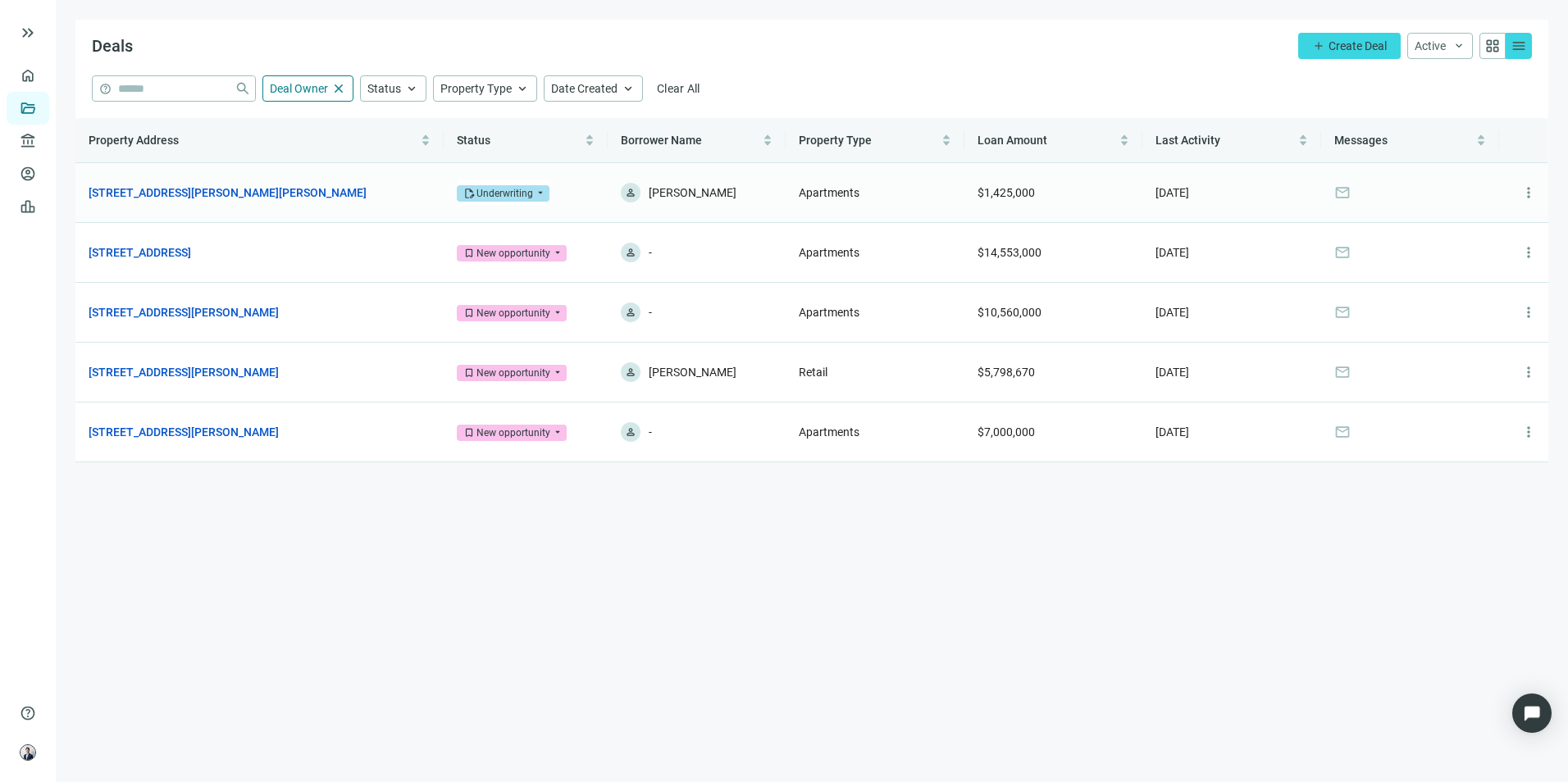
click at [215, 185] on link "[STREET_ADDRESS][PERSON_NAME][PERSON_NAME]" at bounding box center [228, 192] width 278 height 18
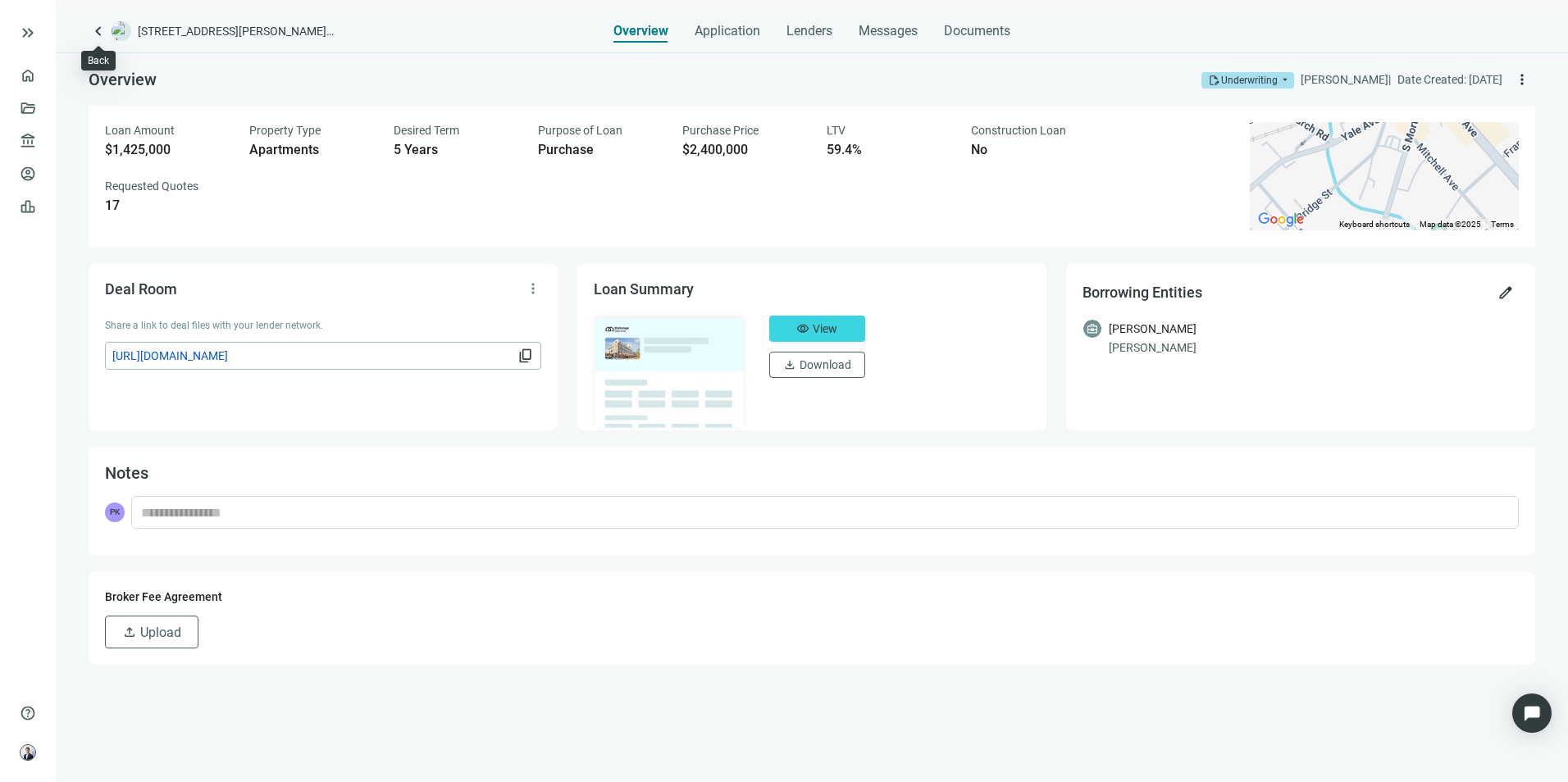
click at [103, 29] on span "keyboard_arrow_left" at bounding box center [98, 31] width 20 height 20
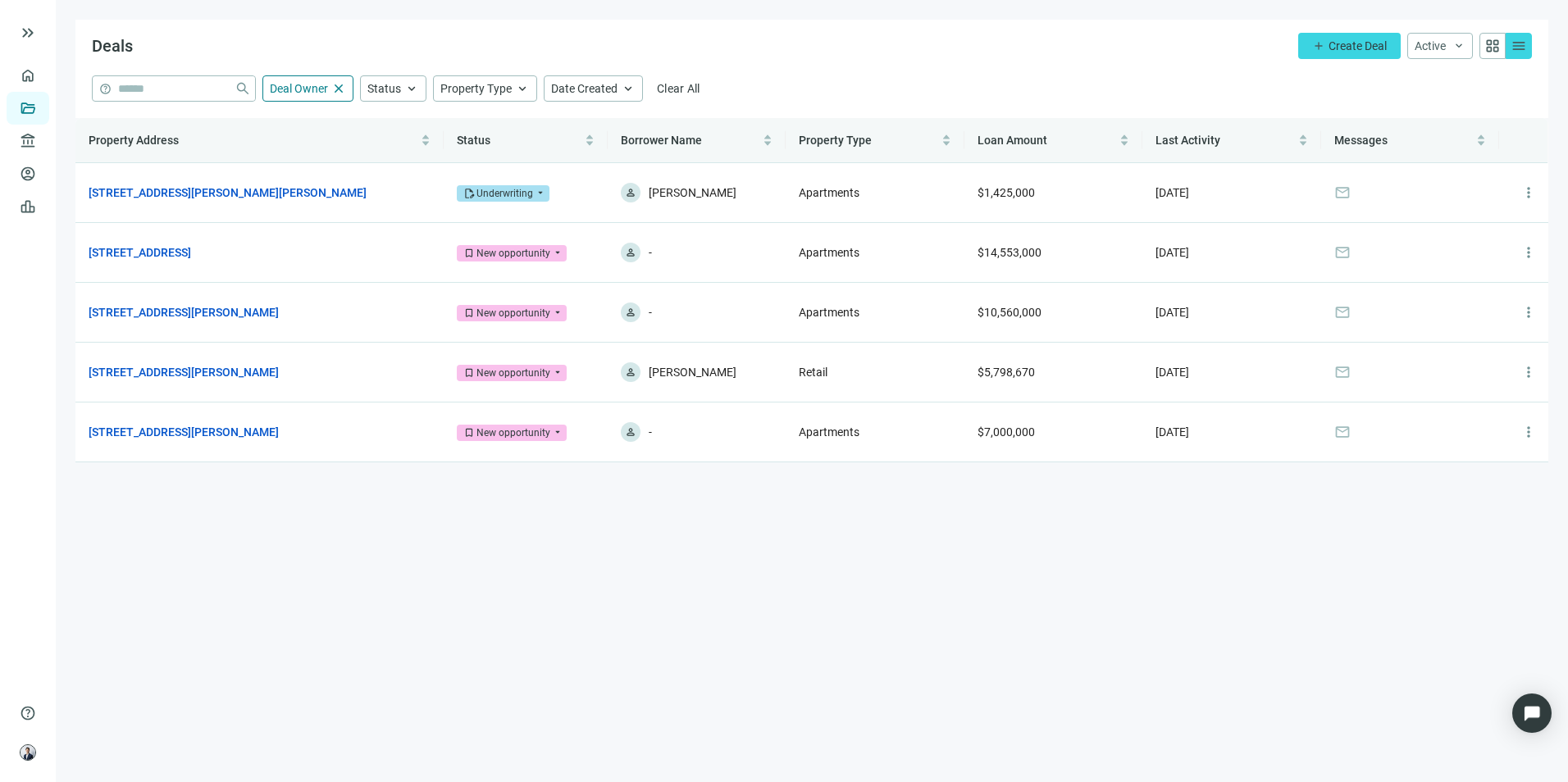
click at [783, 608] on main "Deals add Create Deal Active keyboard_arrow_down grid_view menu help close Deal…" at bounding box center [812, 391] width 1513 height 782
